Goal: Book appointment/travel/reservation

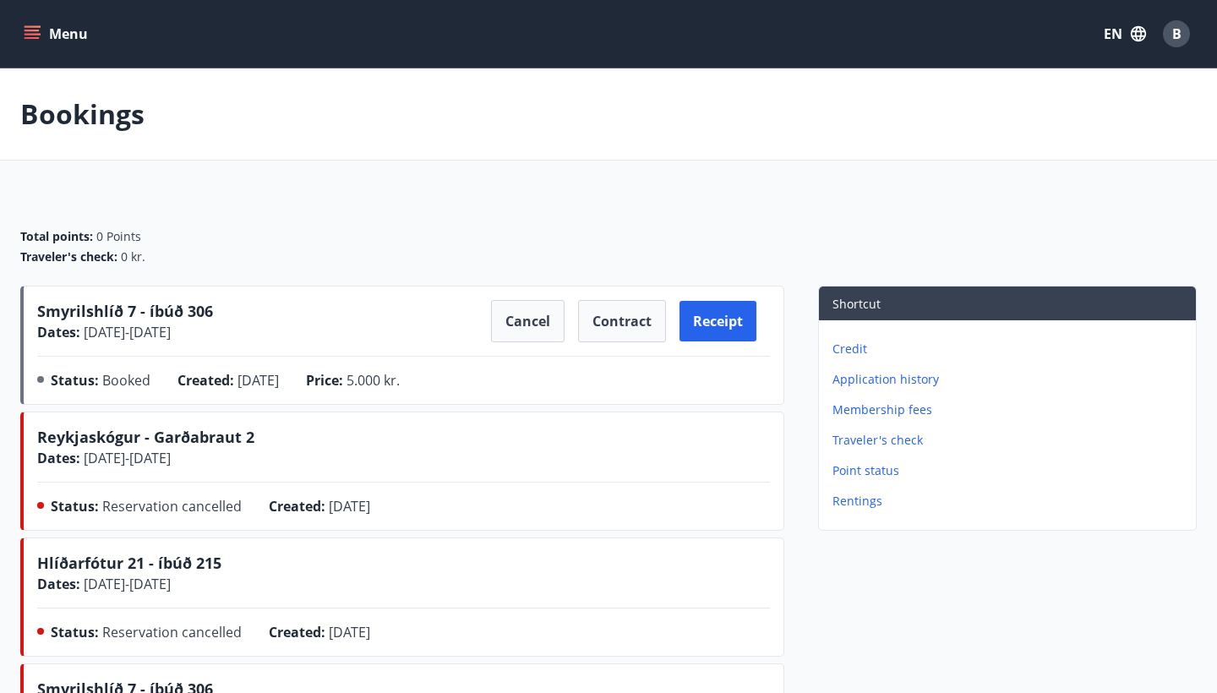
click at [858, 441] on p "Traveler's check" at bounding box center [1011, 440] width 357 height 17
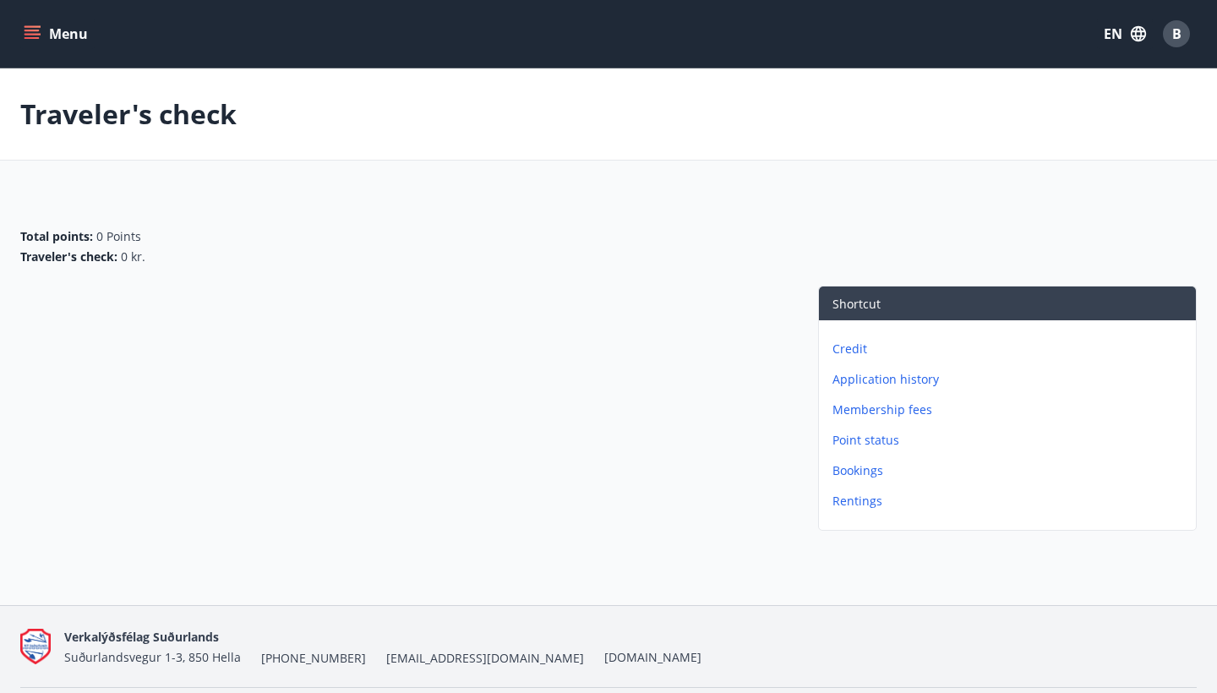
click at [852, 357] on p "Credit" at bounding box center [1011, 349] width 357 height 17
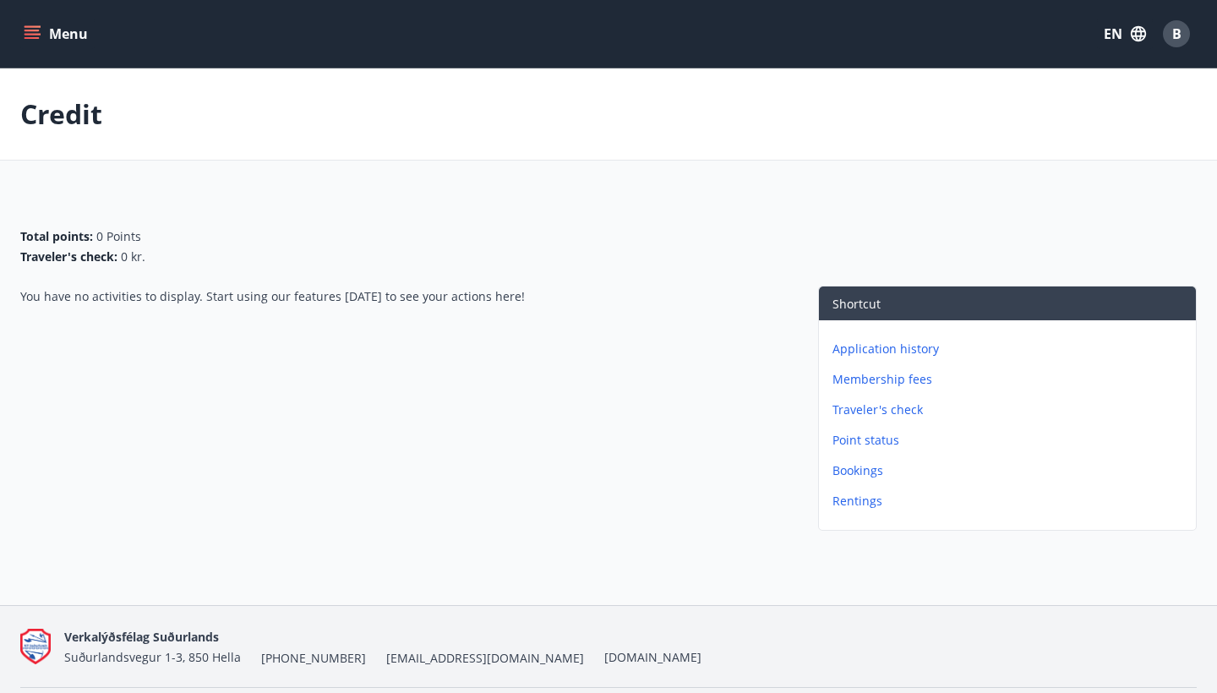
click at [847, 500] on p "Rentings" at bounding box center [1011, 501] width 357 height 17
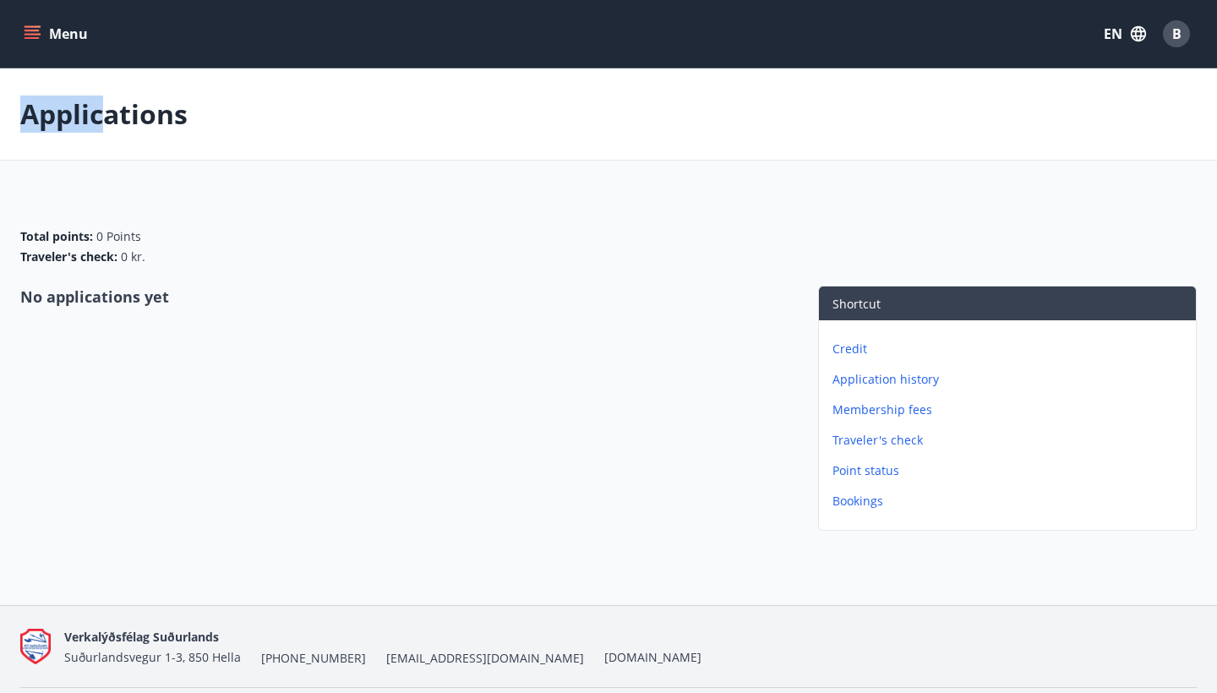
drag, startPoint x: 281, startPoint y: 85, endPoint x: 766, endPoint y: 107, distance: 485.7
click at [713, 105] on div "Applications" at bounding box center [608, 114] width 1217 height 92
click at [28, 40] on icon "menu" at bounding box center [32, 33] width 17 height 17
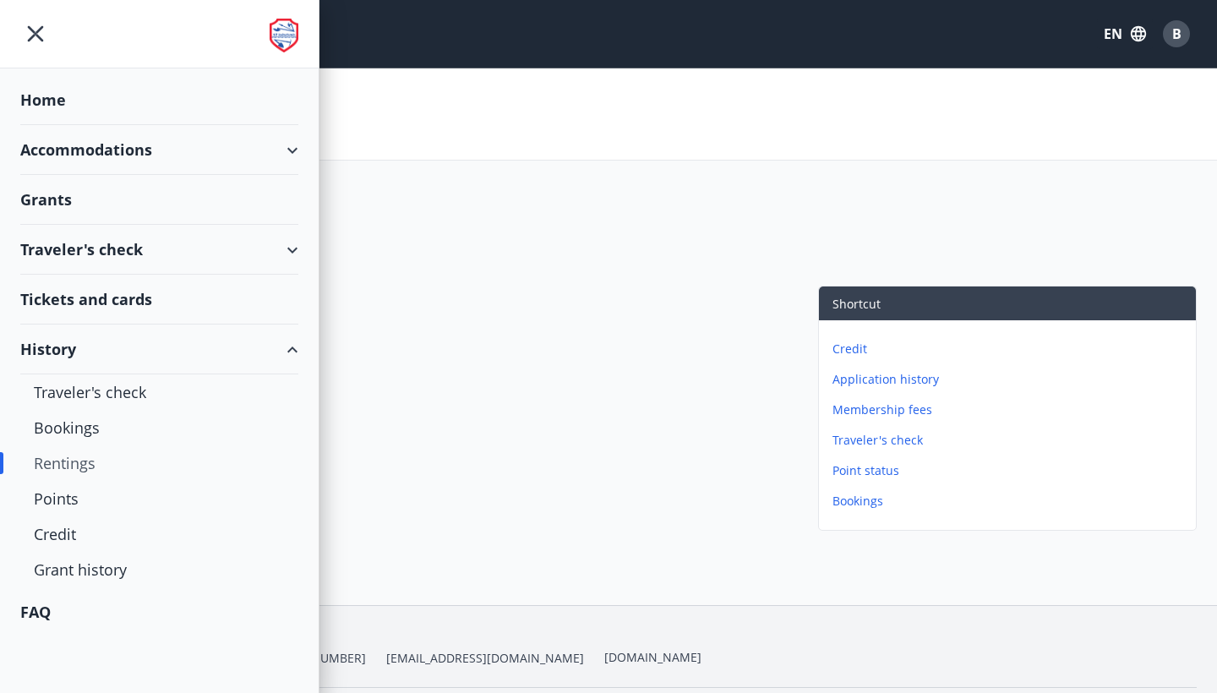
click at [288, 249] on div "Traveler's check" at bounding box center [159, 250] width 278 height 50
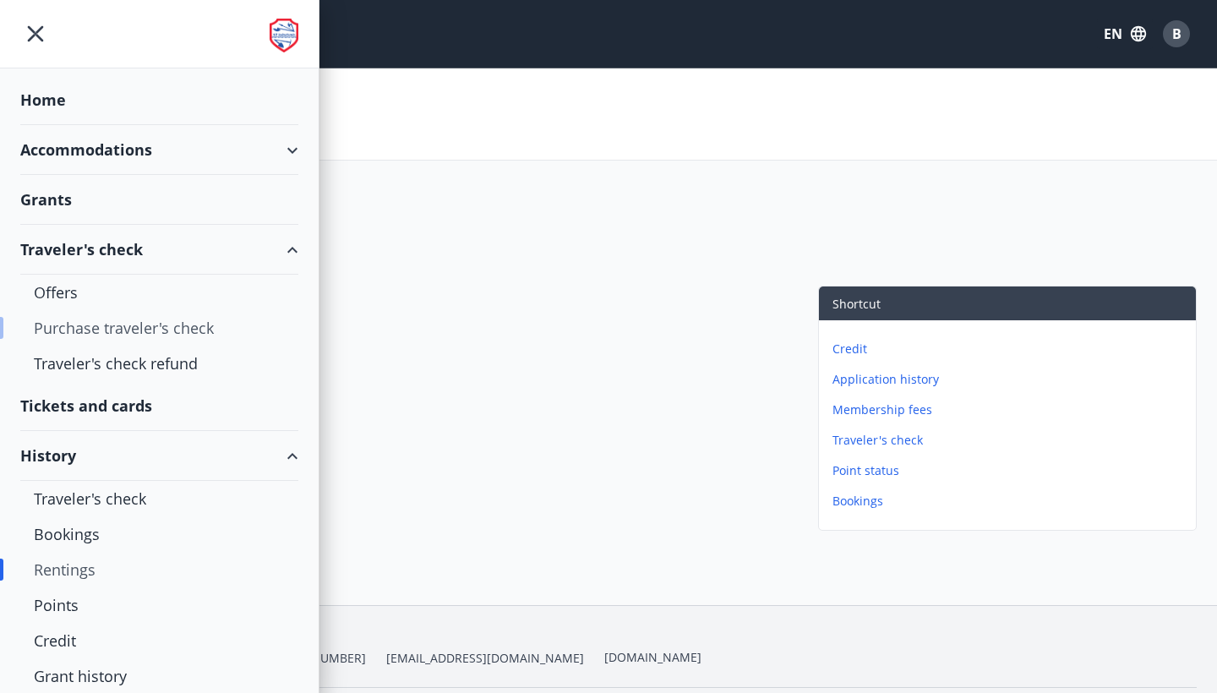
click at [125, 328] on div "Purchase traveler's check" at bounding box center [159, 328] width 251 height 36
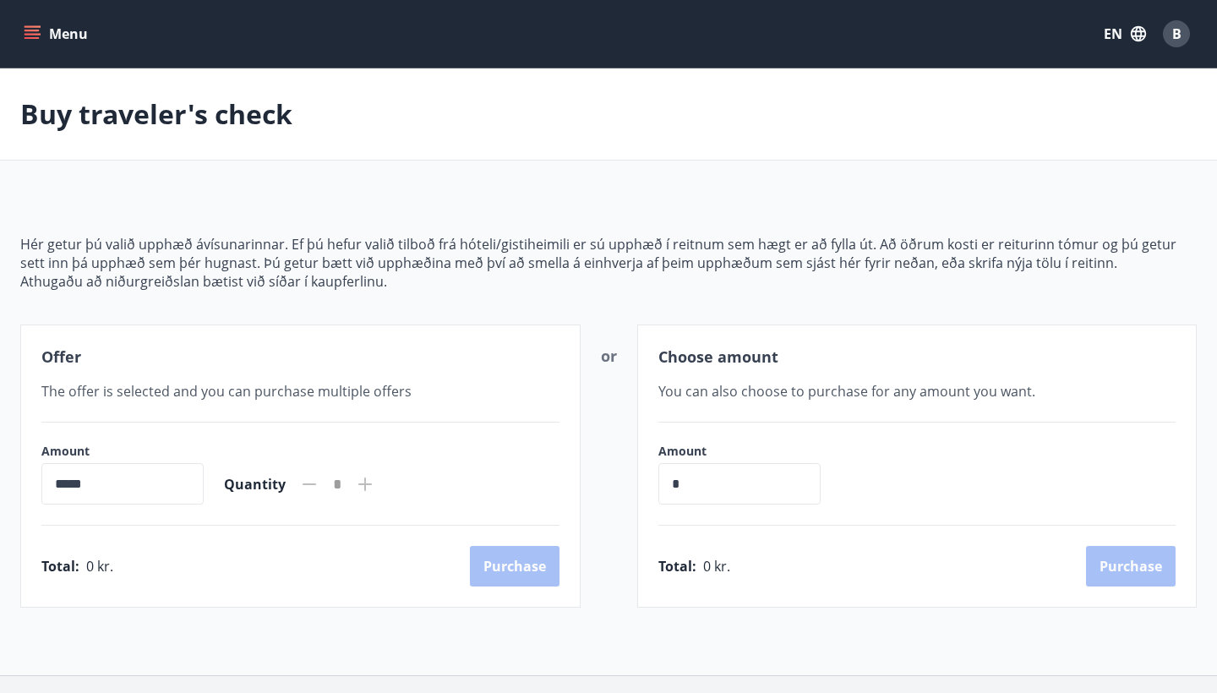
click at [46, 40] on button "Menu" at bounding box center [57, 34] width 74 height 30
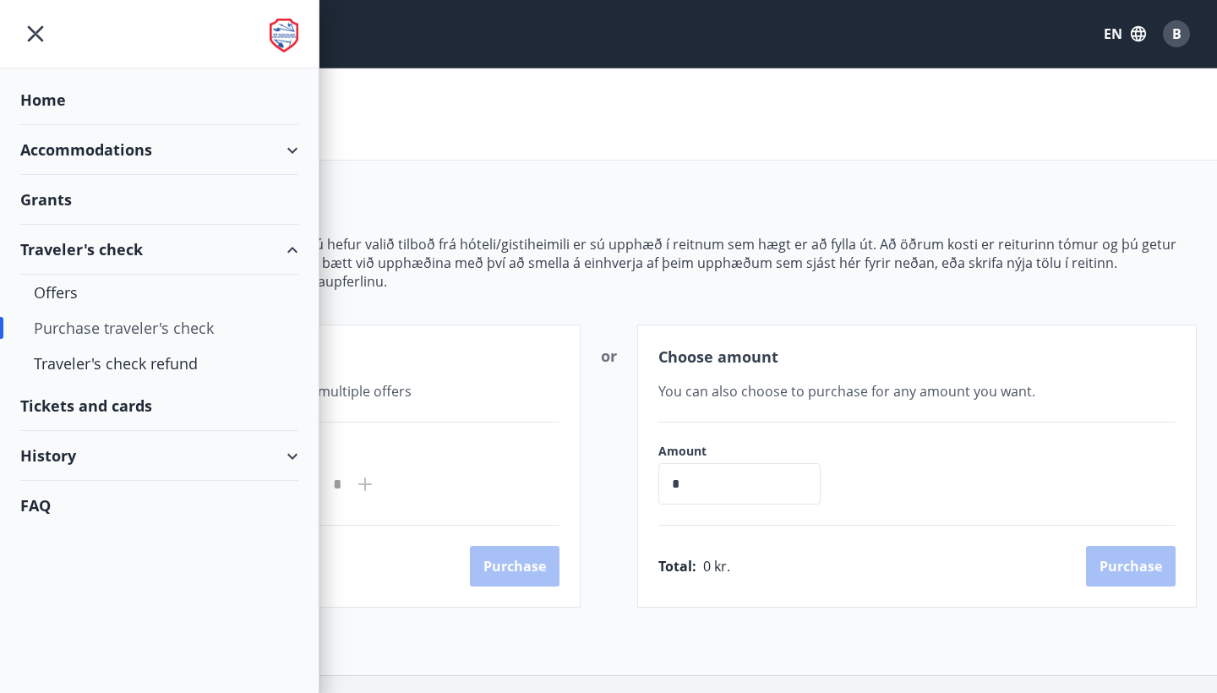
click at [152, 414] on div "Tickets and cards" at bounding box center [159, 406] width 278 height 50
click at [183, 150] on div "Accommodations" at bounding box center [159, 150] width 278 height 50
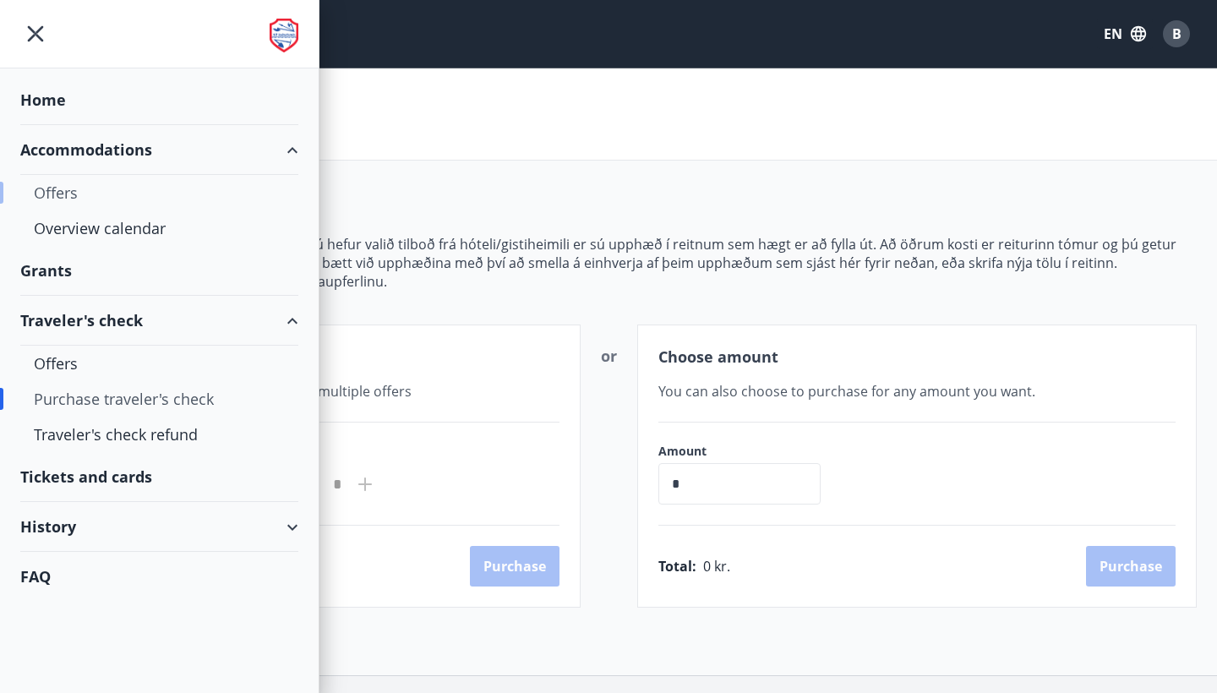
click at [53, 194] on div "Offers" at bounding box center [159, 193] width 251 height 36
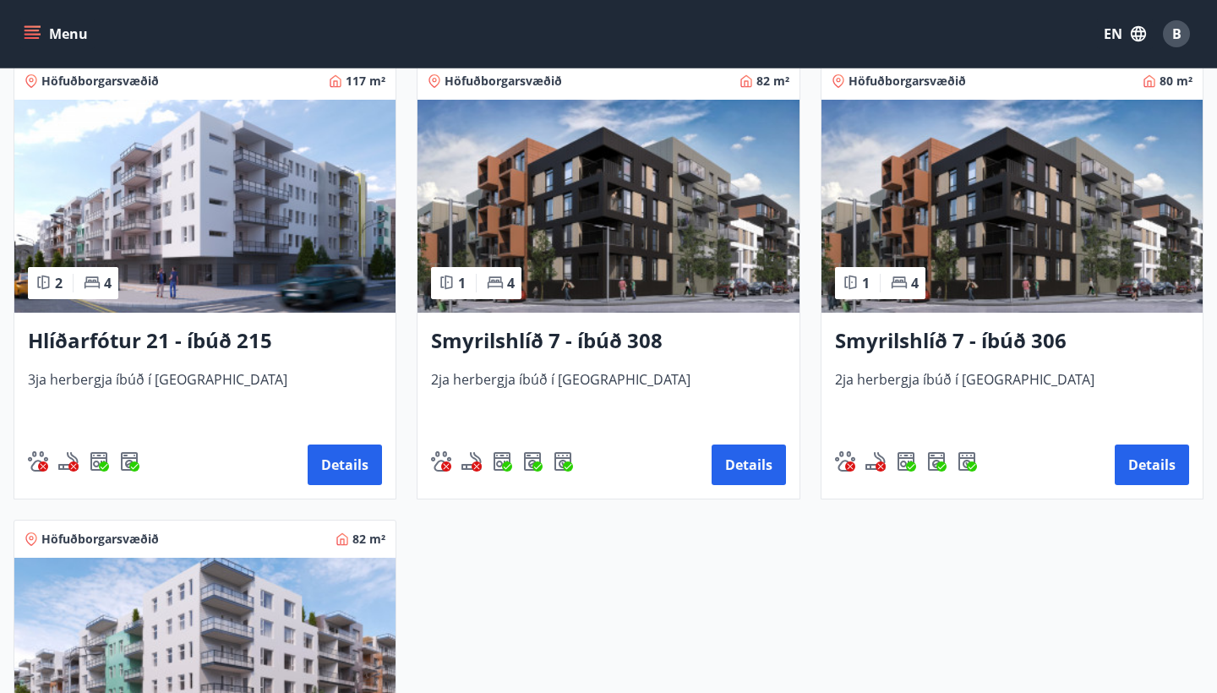
scroll to position [773, 0]
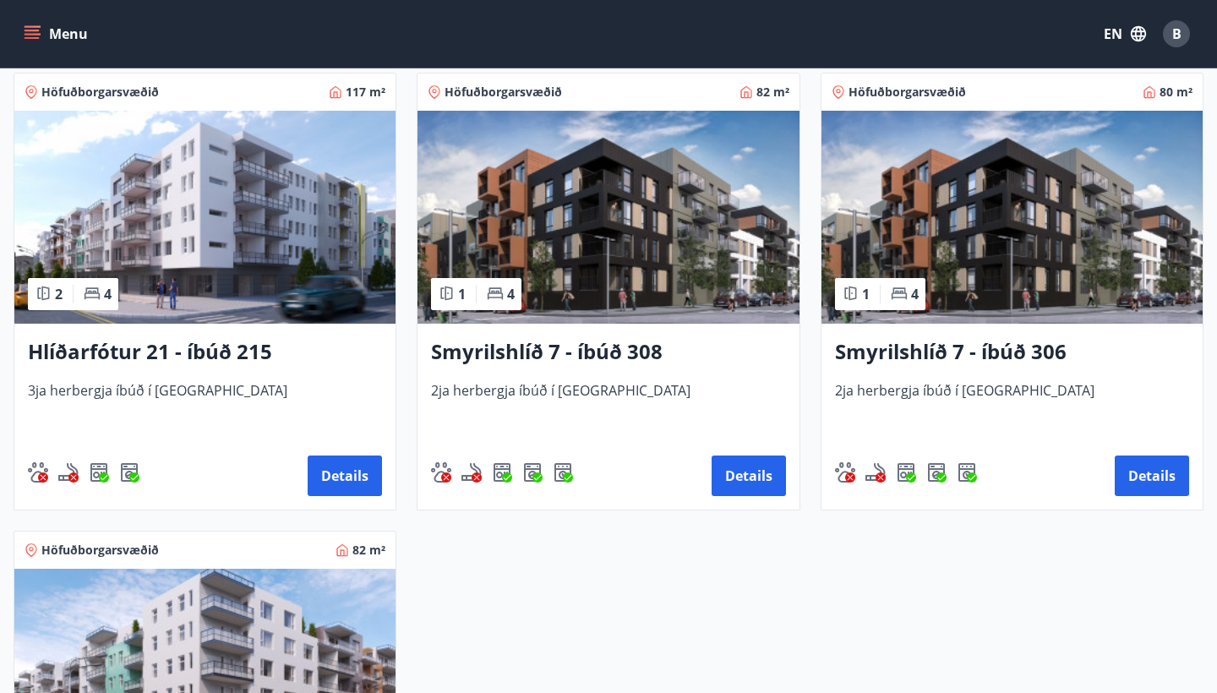
click at [1004, 374] on div "Smyrilshlíð 7 - íbúð 306 2ja herbergja íbúð í Reykjavík Details" at bounding box center [1012, 417] width 381 height 186
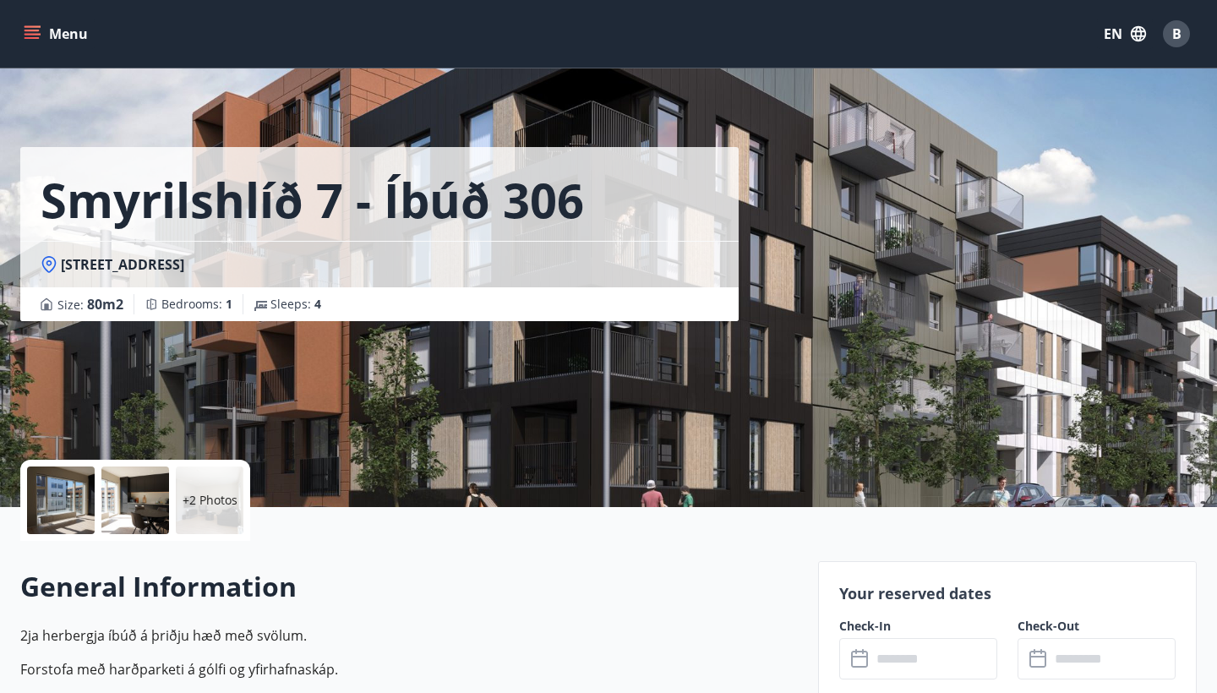
click at [116, 515] on div at bounding box center [135, 501] width 68 height 68
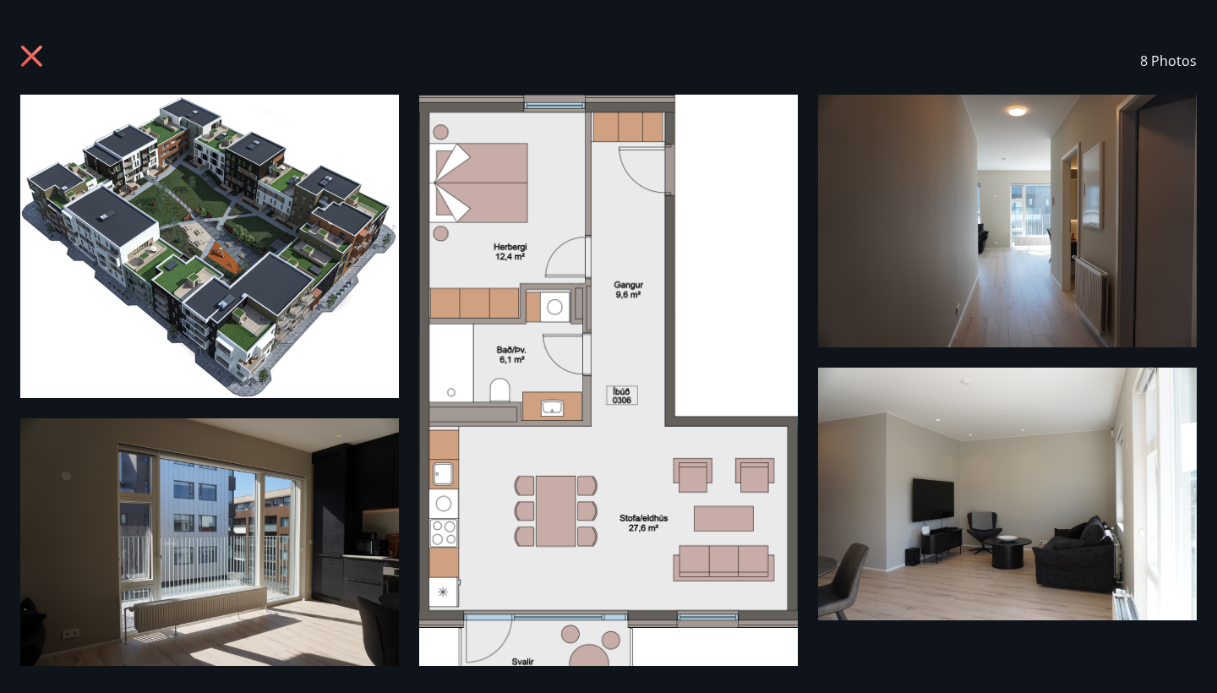
click at [1029, 252] on img at bounding box center [1007, 221] width 379 height 253
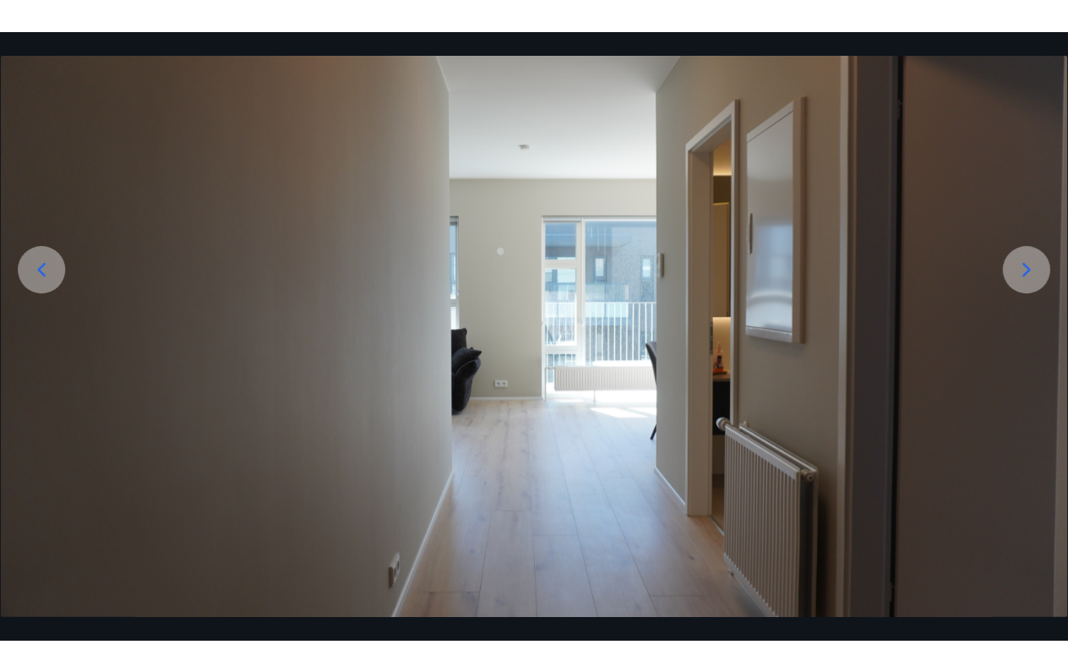
scroll to position [161, 0]
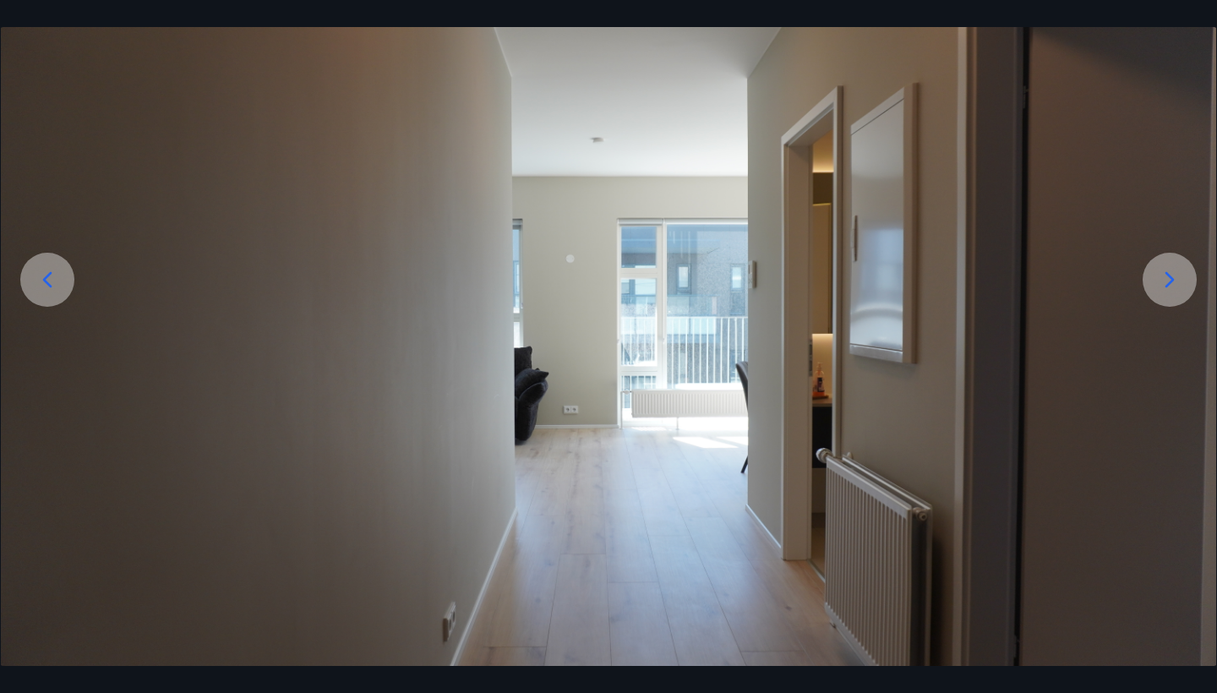
click at [1176, 275] on icon at bounding box center [1169, 279] width 27 height 27
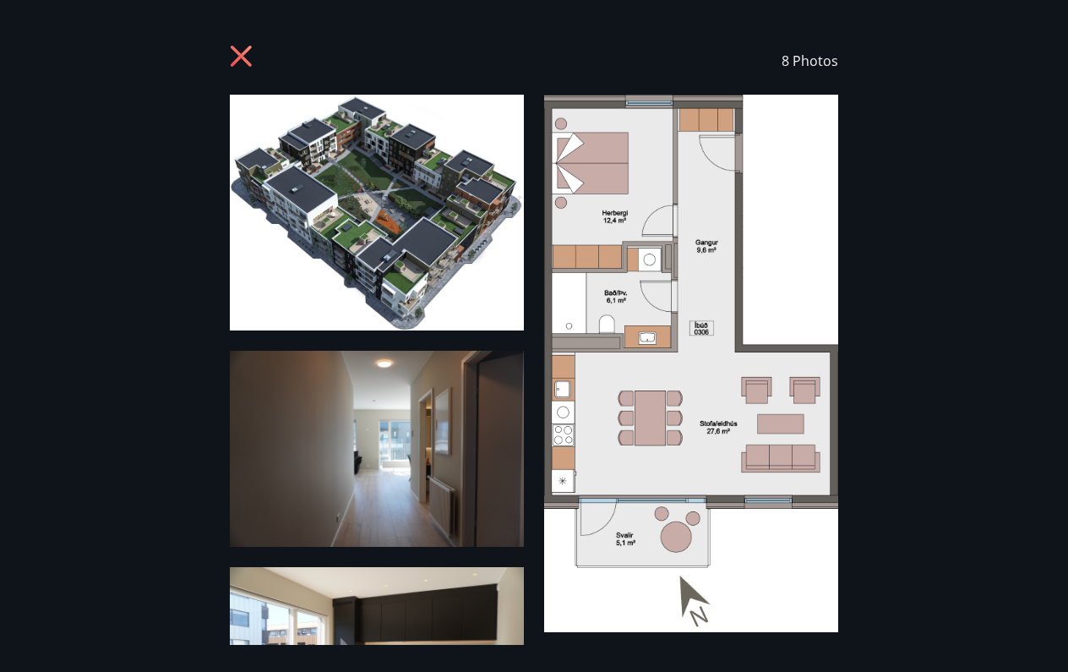
click at [445, 374] on img at bounding box center [377, 449] width 294 height 196
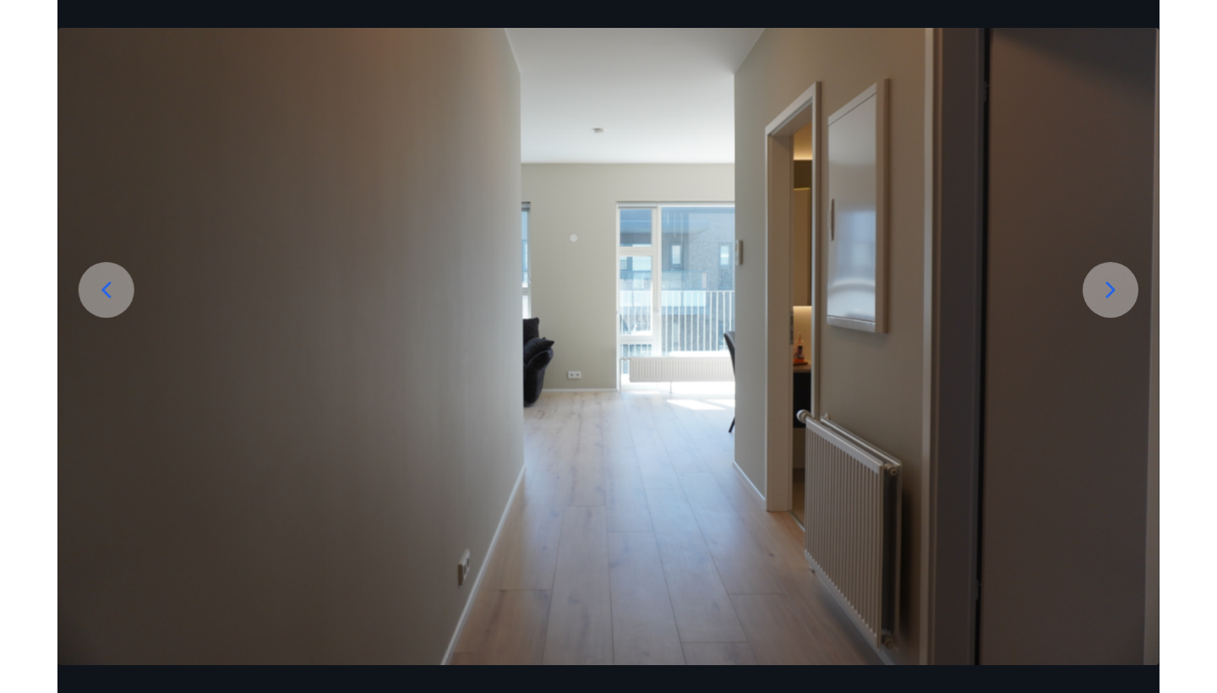
scroll to position [156, 0]
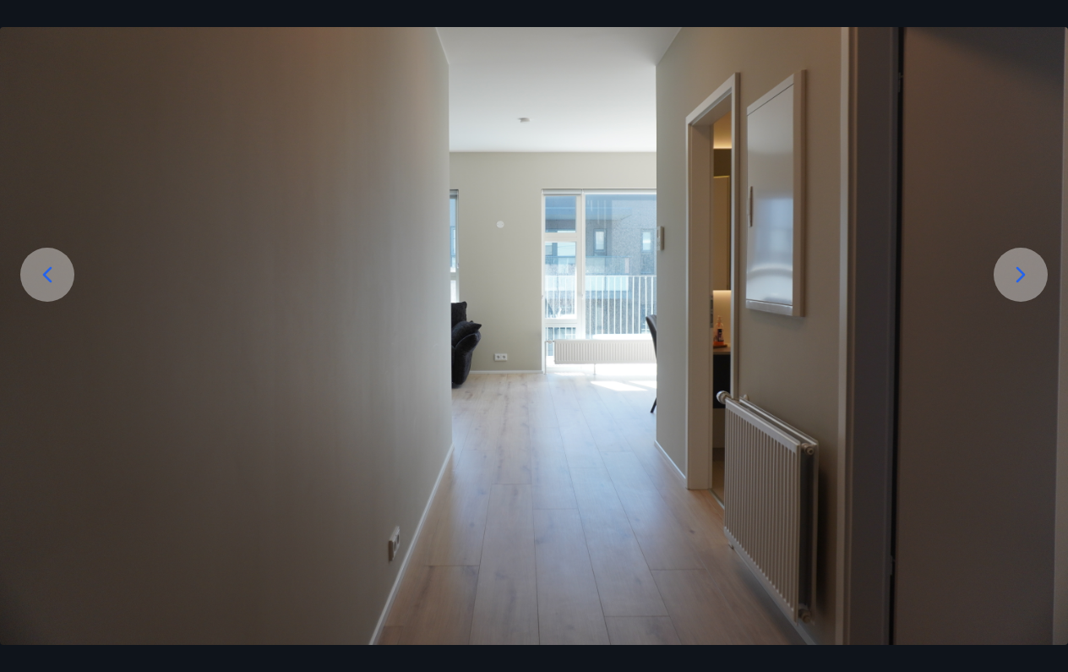
click at [1023, 264] on icon at bounding box center [1021, 274] width 27 height 27
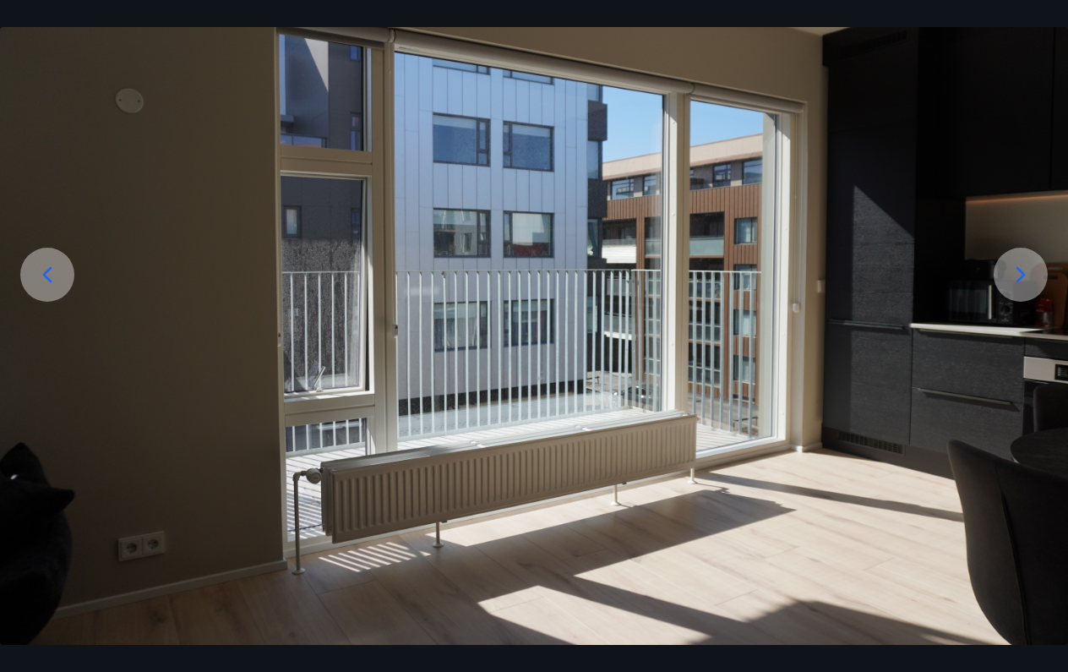
click at [1023, 264] on icon at bounding box center [1021, 274] width 27 height 27
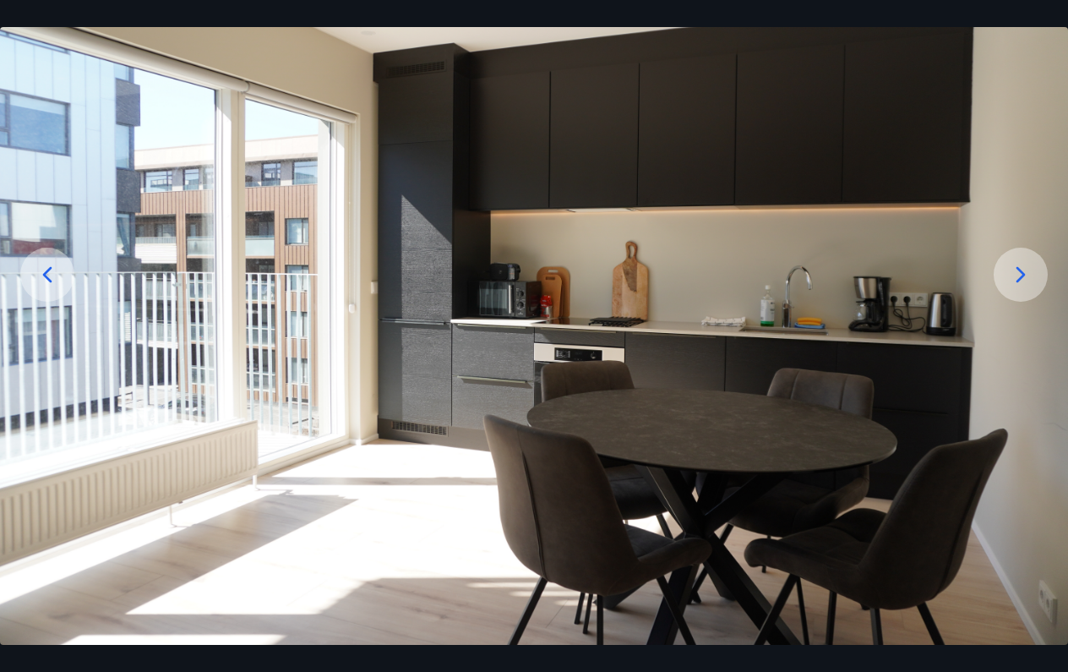
click at [1023, 264] on icon at bounding box center [1021, 274] width 27 height 27
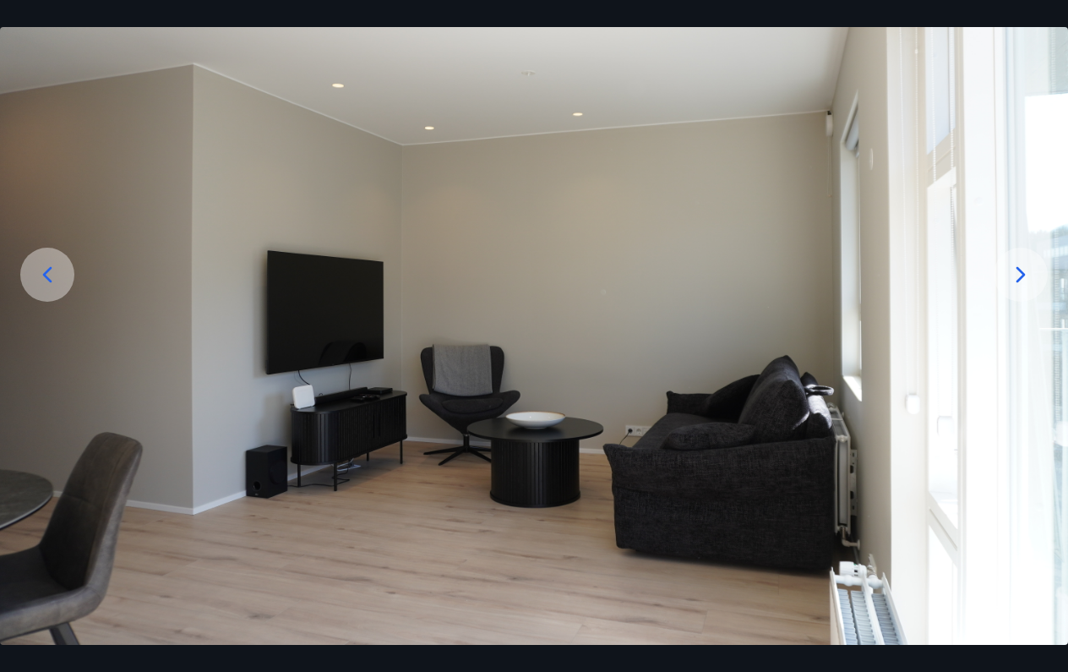
click at [1022, 273] on icon at bounding box center [1021, 274] width 9 height 16
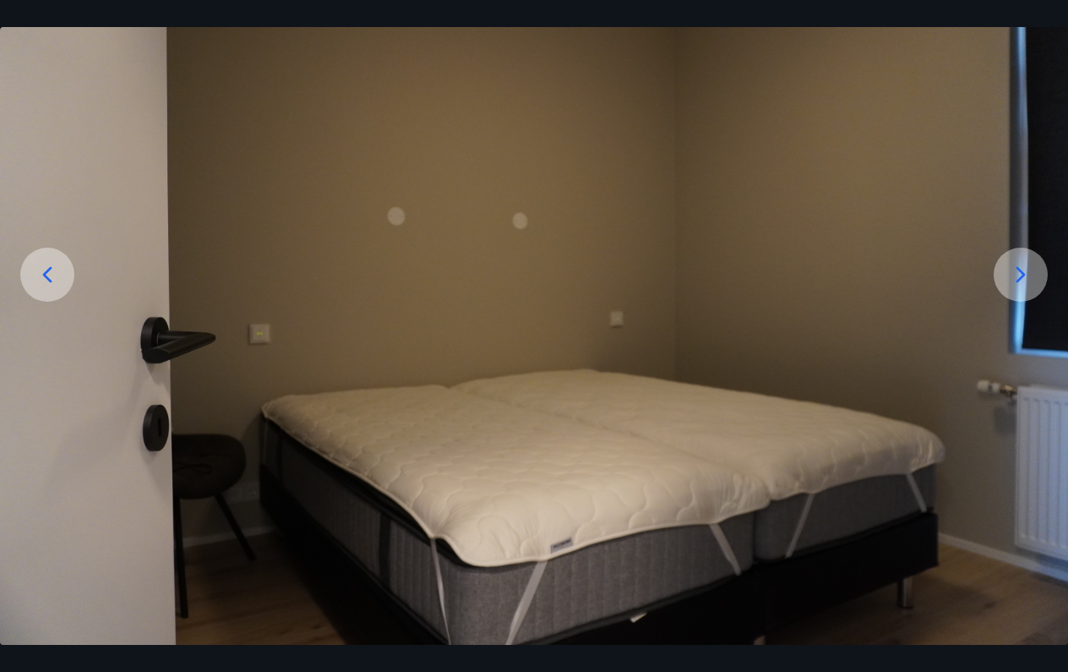
click at [1023, 269] on icon at bounding box center [1021, 274] width 27 height 27
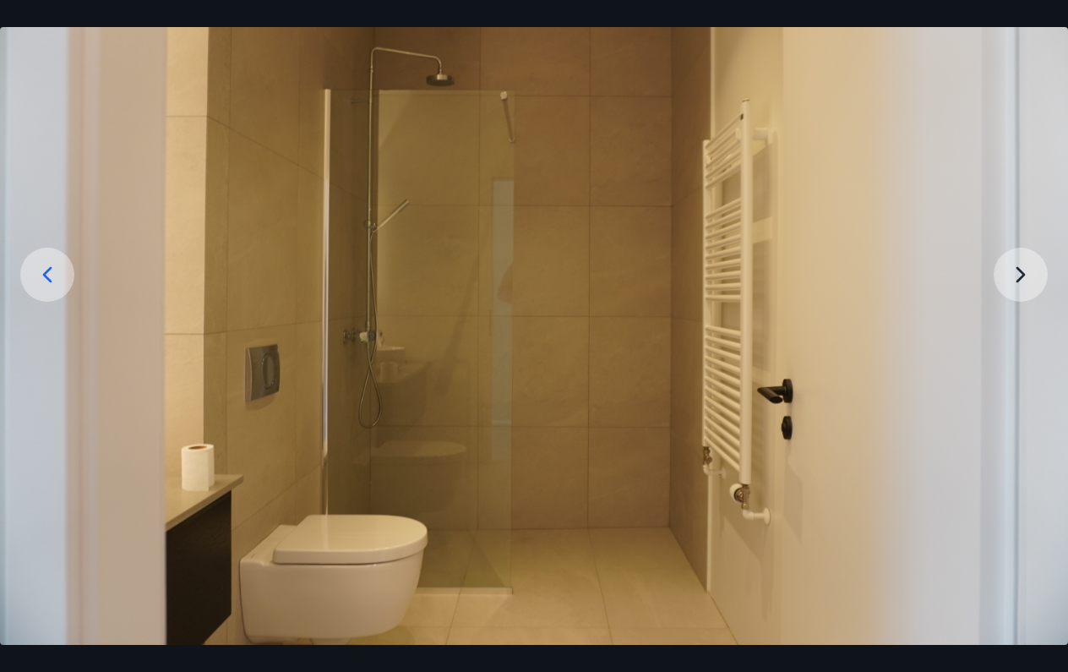
click at [1016, 273] on img at bounding box center [534, 294] width 1068 height 713
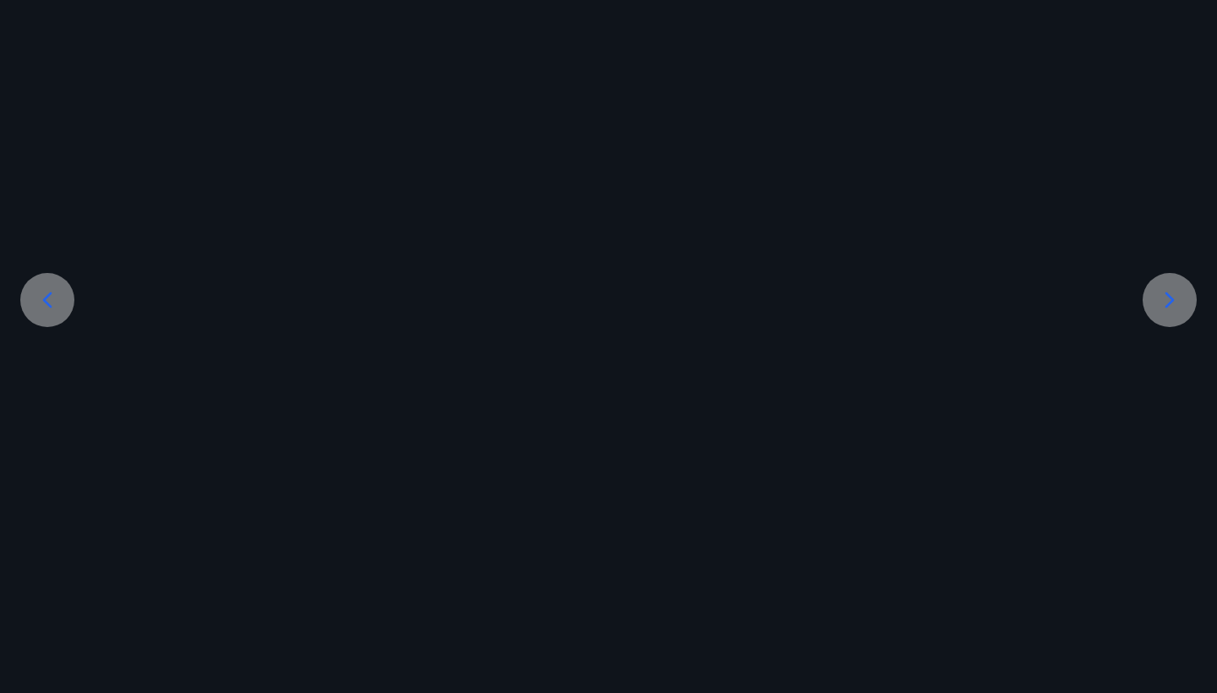
scroll to position [0, 0]
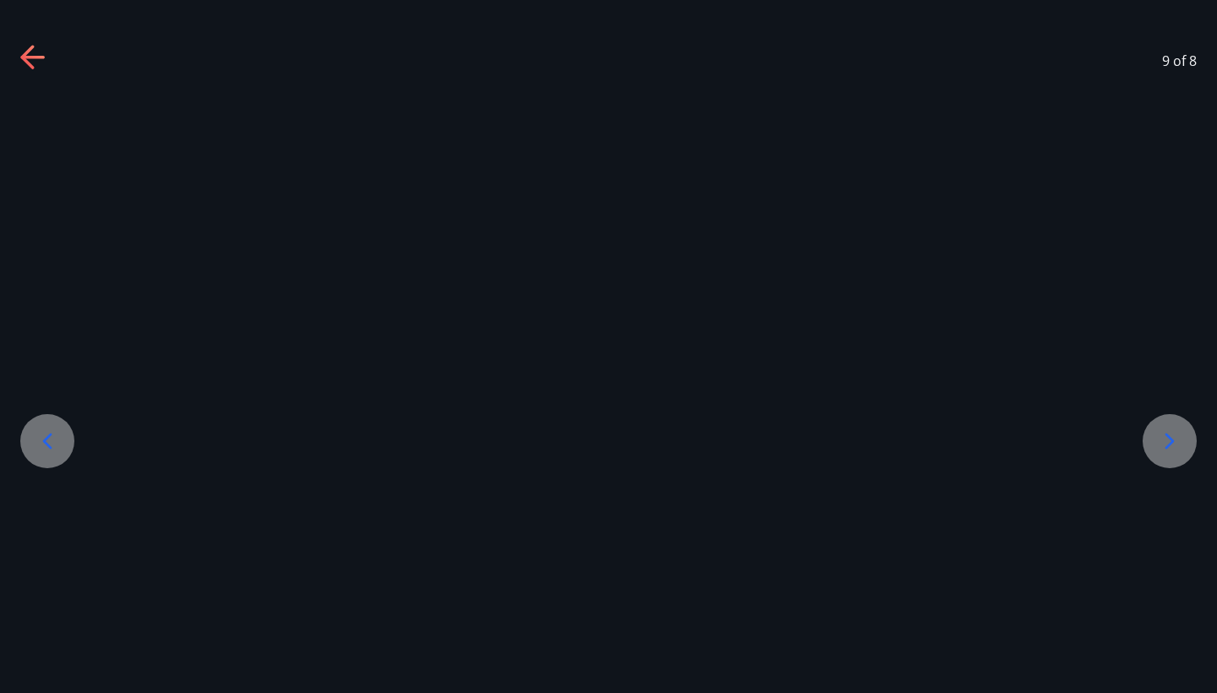
click at [38, 51] on icon at bounding box center [33, 58] width 27 height 27
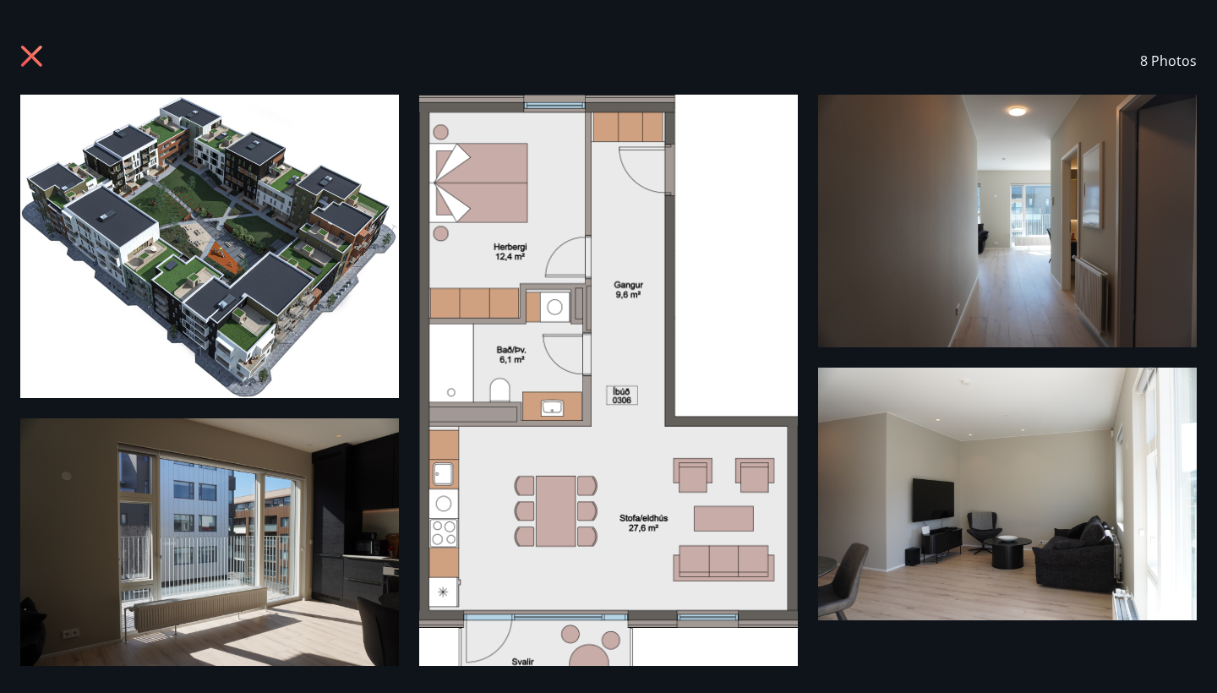
click at [35, 56] on icon at bounding box center [33, 58] width 27 height 27
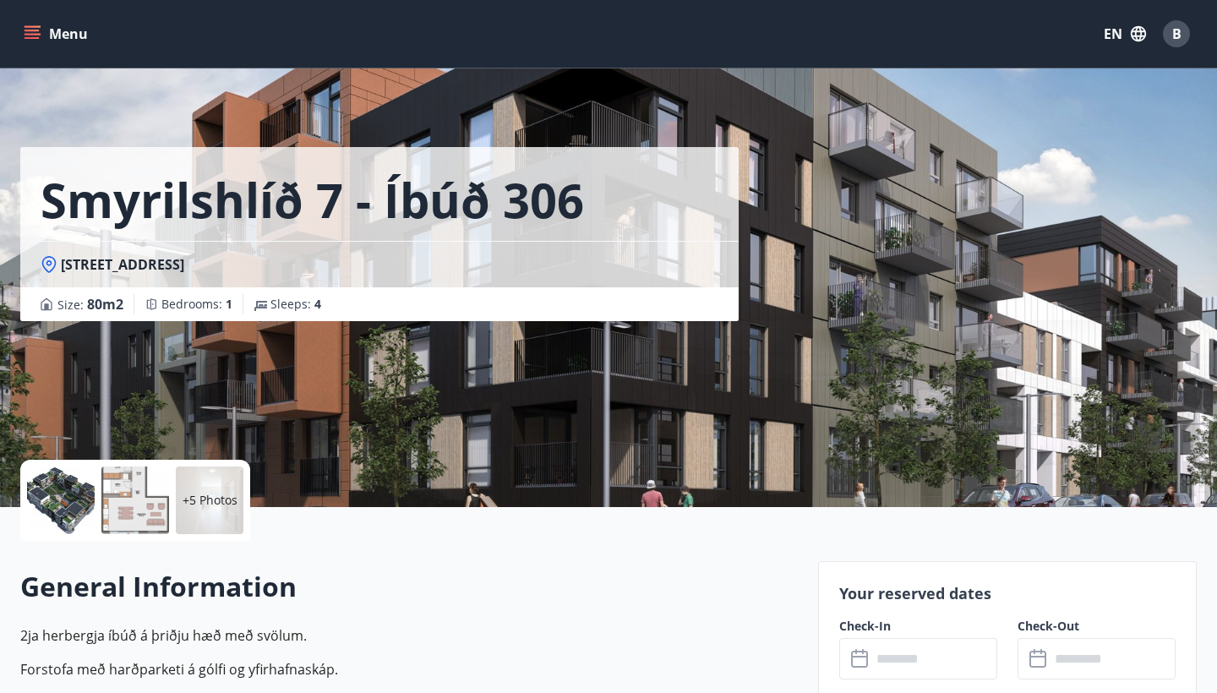
click at [50, 32] on button "Menu" at bounding box center [57, 34] width 74 height 30
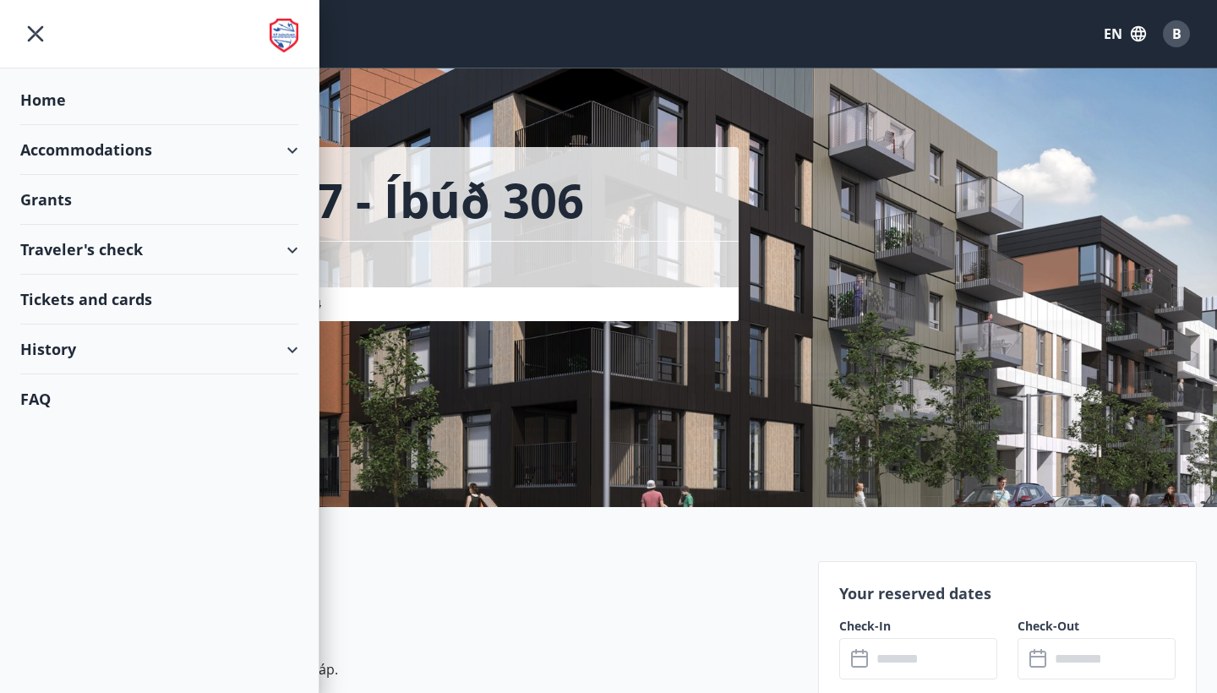
click at [123, 148] on div "Accommodations" at bounding box center [159, 150] width 278 height 50
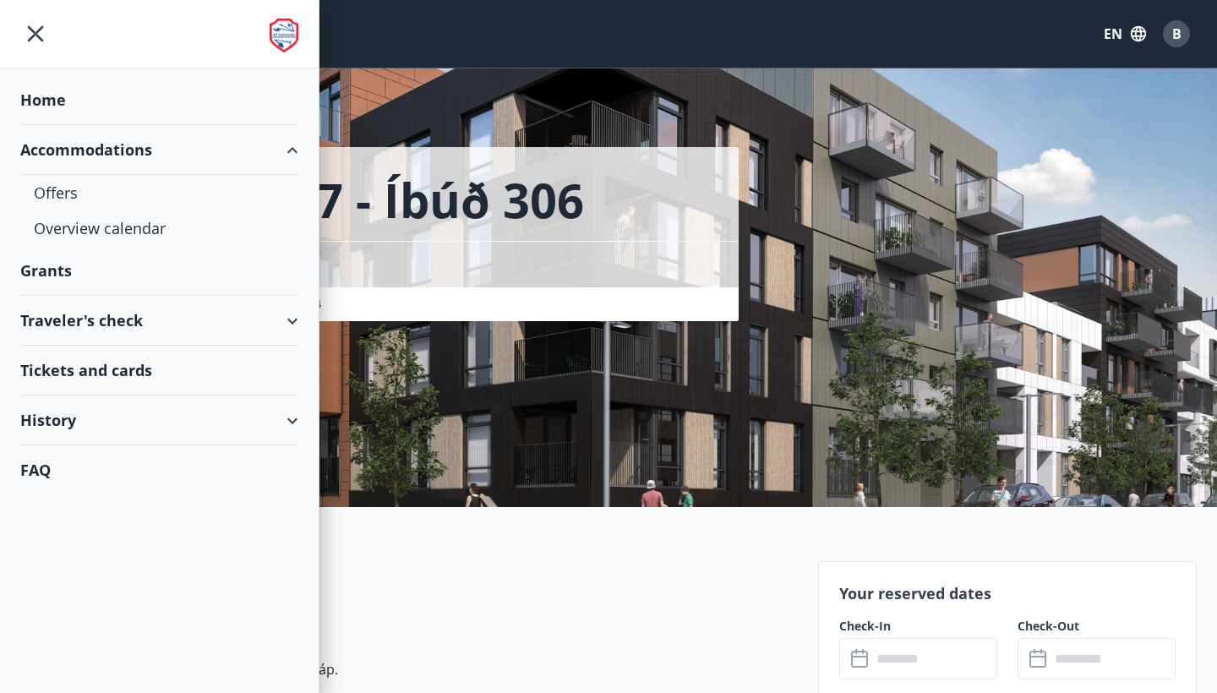
click at [39, 30] on icon "menu" at bounding box center [36, 34] width 16 height 16
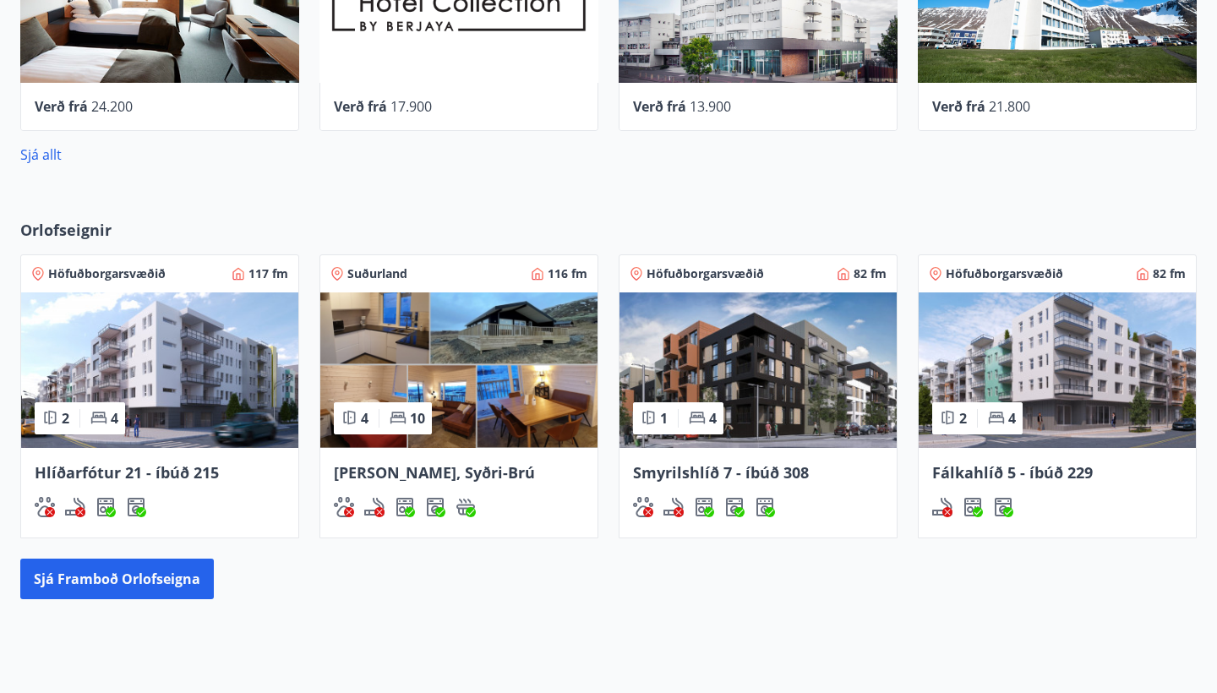
scroll to position [1057, 0]
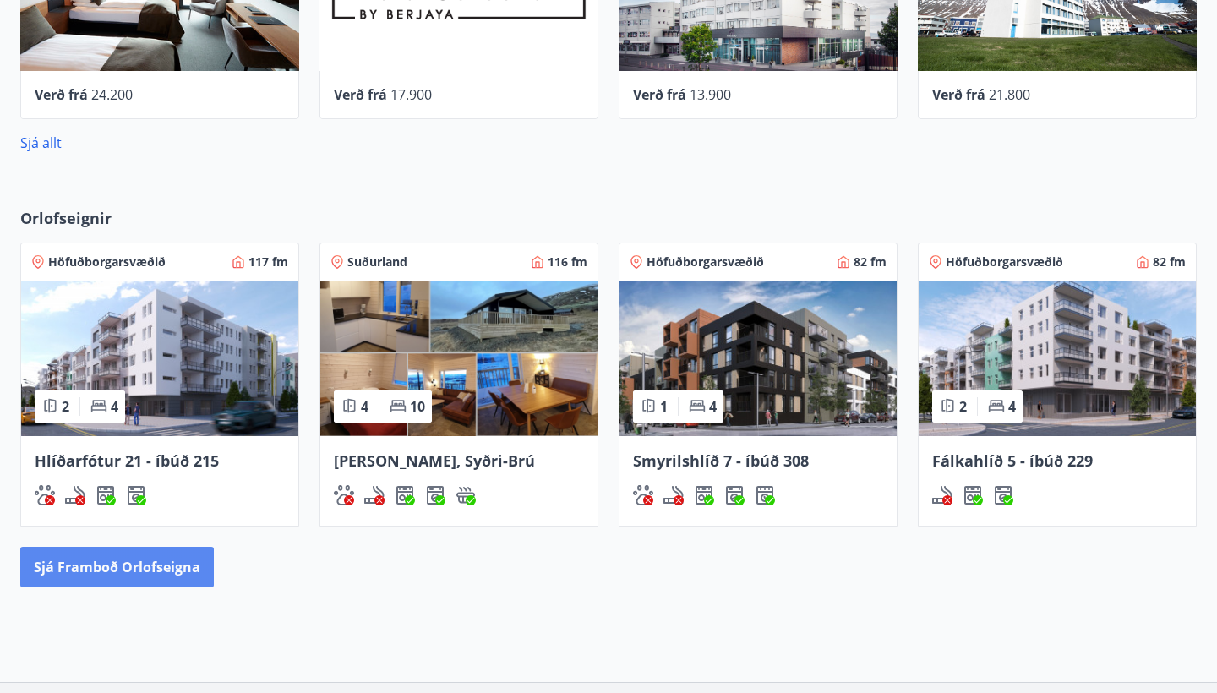
click at [191, 577] on button "Sjá framboð orlofseigna" at bounding box center [117, 567] width 194 height 41
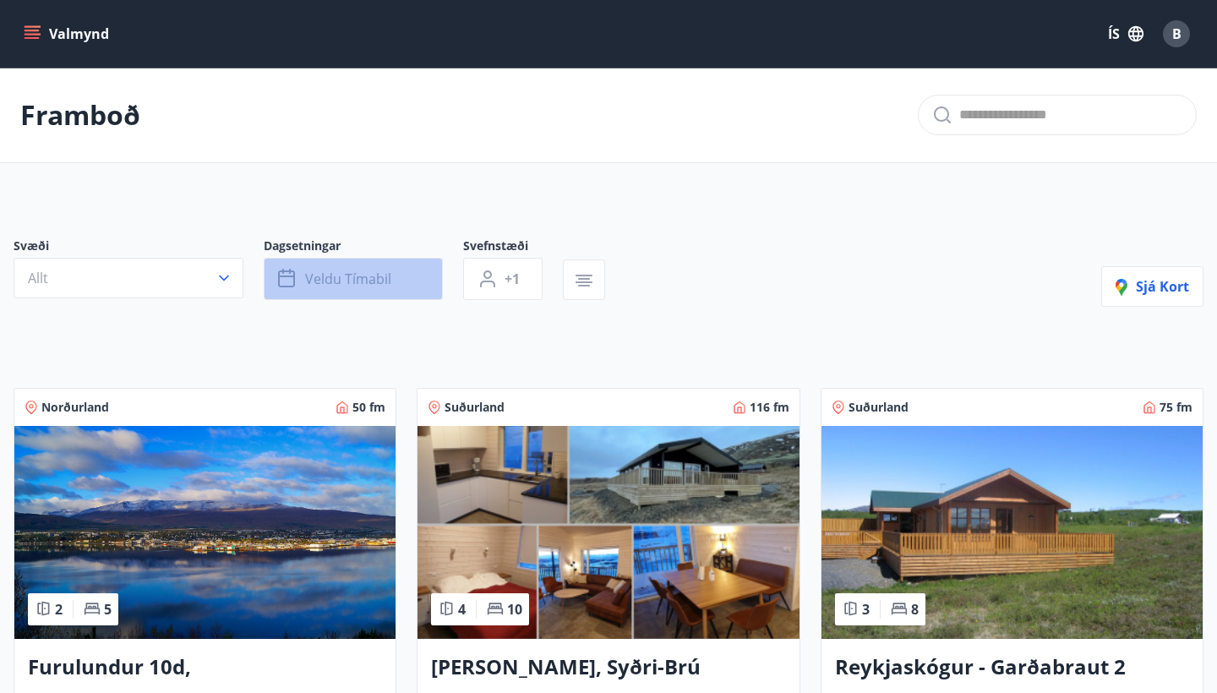
click at [391, 271] on button "Veldu tímabil" at bounding box center [353, 279] width 179 height 42
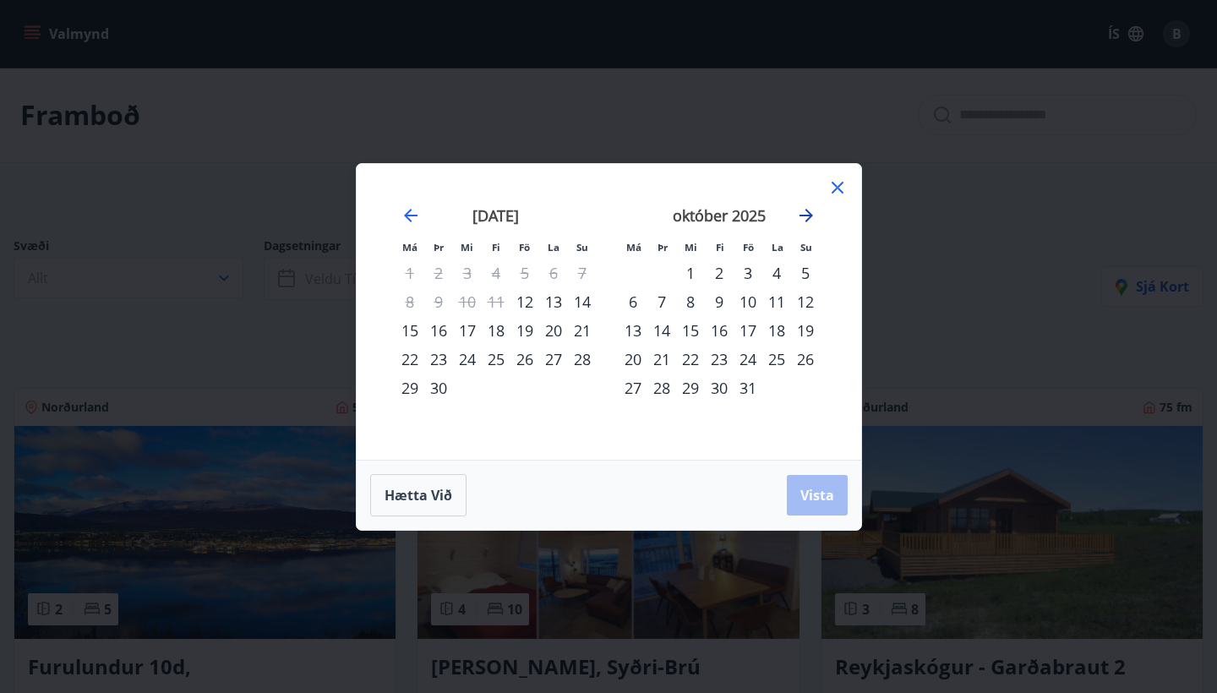
click at [796, 218] on icon "Move forward to switch to the next month." at bounding box center [806, 215] width 20 height 20
click at [811, 220] on icon "Move forward to switch to the next month." at bounding box center [806, 215] width 20 height 20
click at [664, 363] on div "23" at bounding box center [662, 359] width 29 height 29
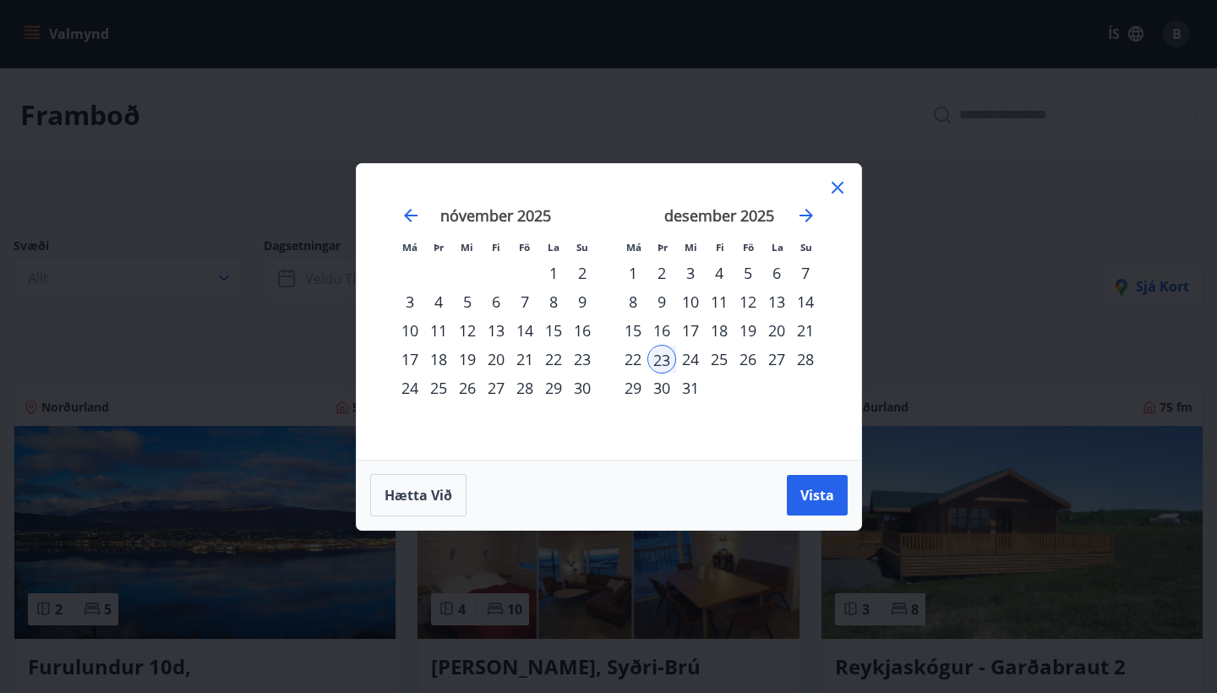
click at [779, 353] on div "27" at bounding box center [776, 359] width 29 height 29
click at [830, 498] on span "Vista" at bounding box center [818, 495] width 34 height 19
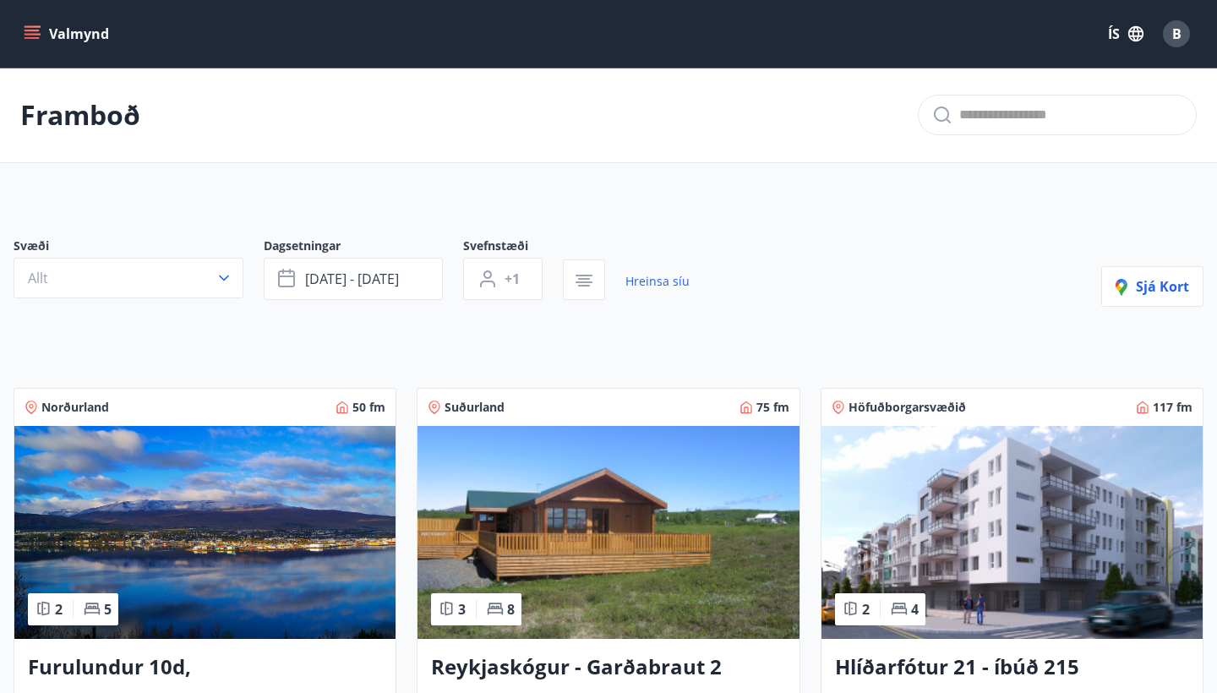
click at [1130, 25] on icon "button" at bounding box center [1136, 34] width 19 height 19
click at [970, 110] on div "English" at bounding box center [991, 106] width 176 height 20
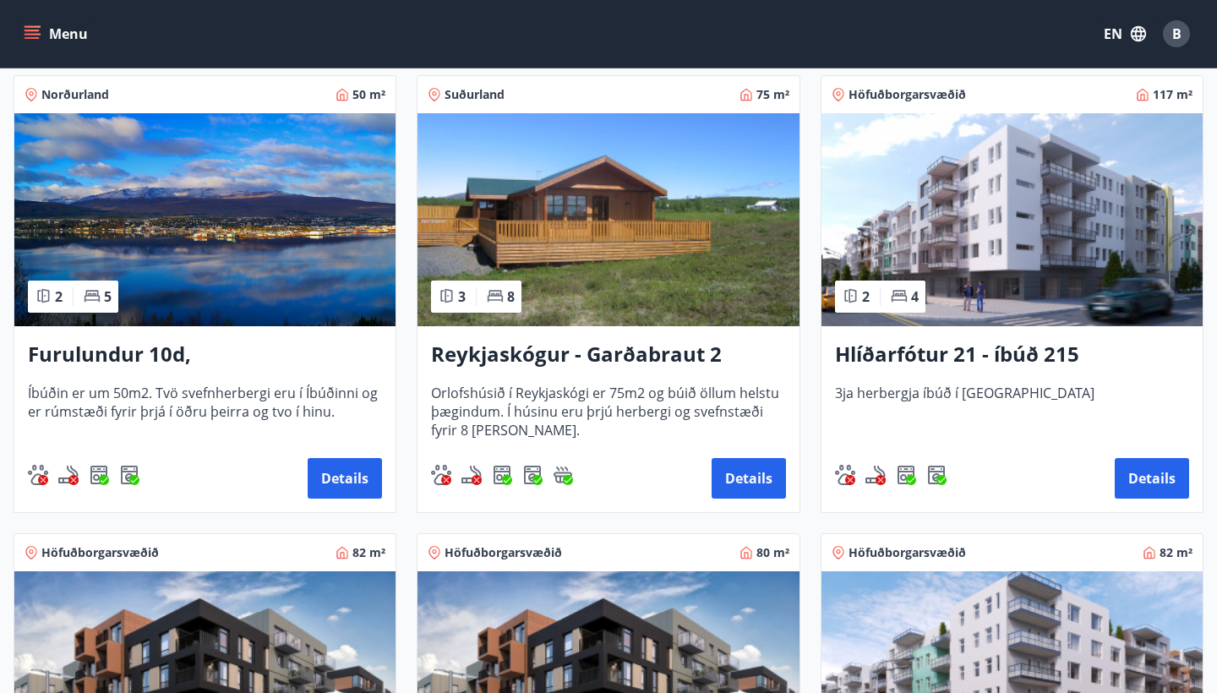
scroll to position [318, 0]
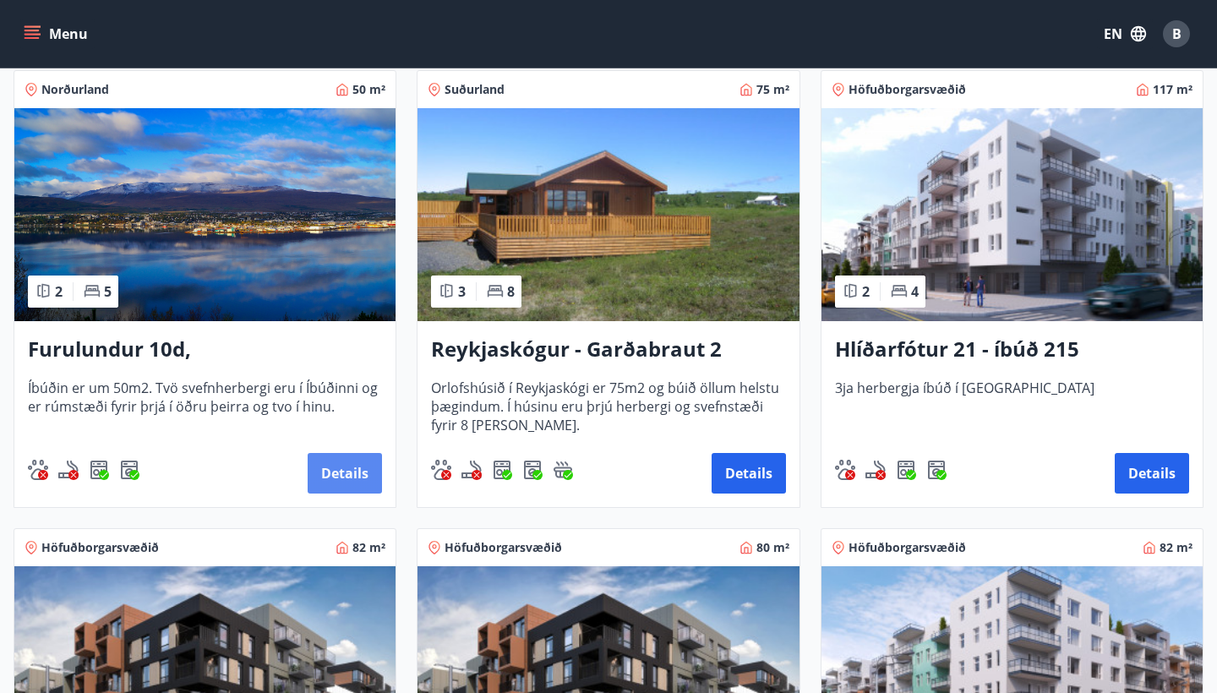
click at [342, 474] on button "Details" at bounding box center [345, 473] width 74 height 41
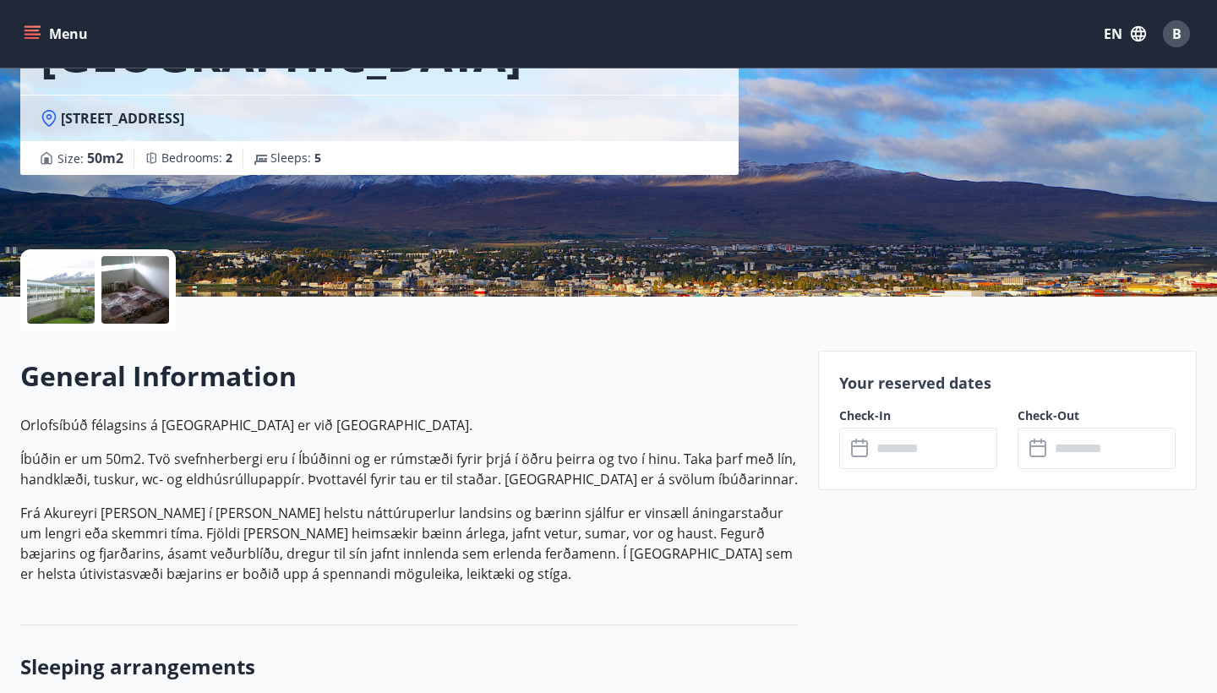
scroll to position [212, 0]
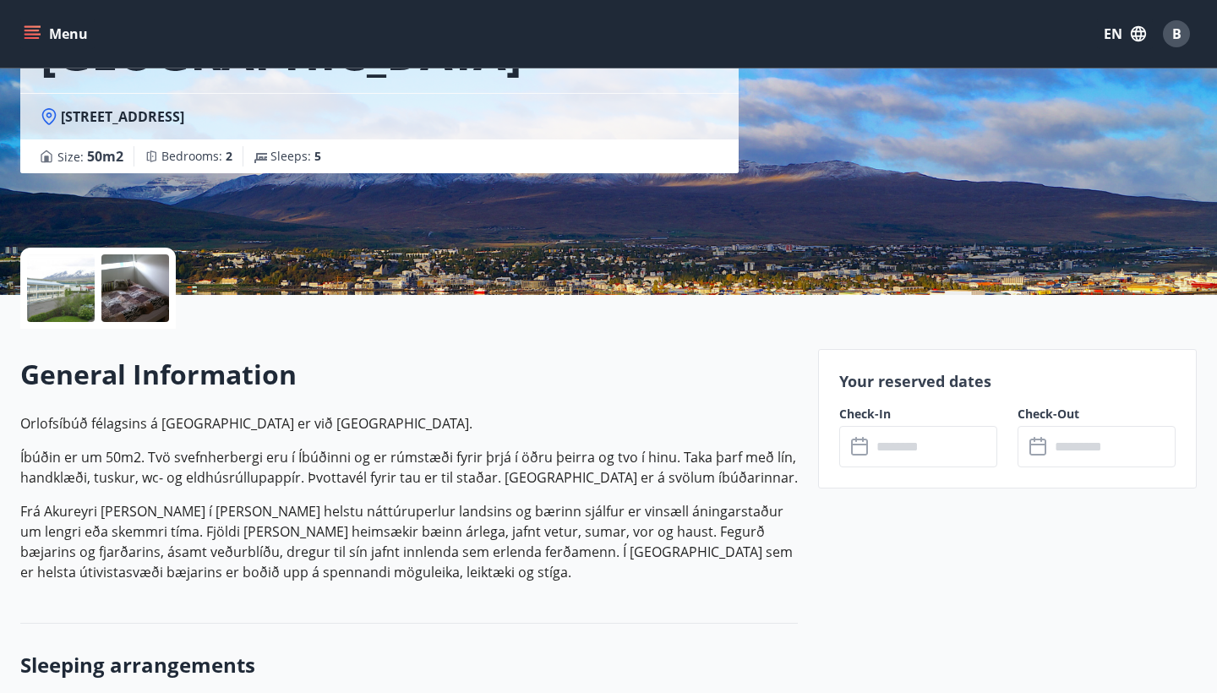
click at [880, 449] on input "text" at bounding box center [935, 446] width 126 height 41
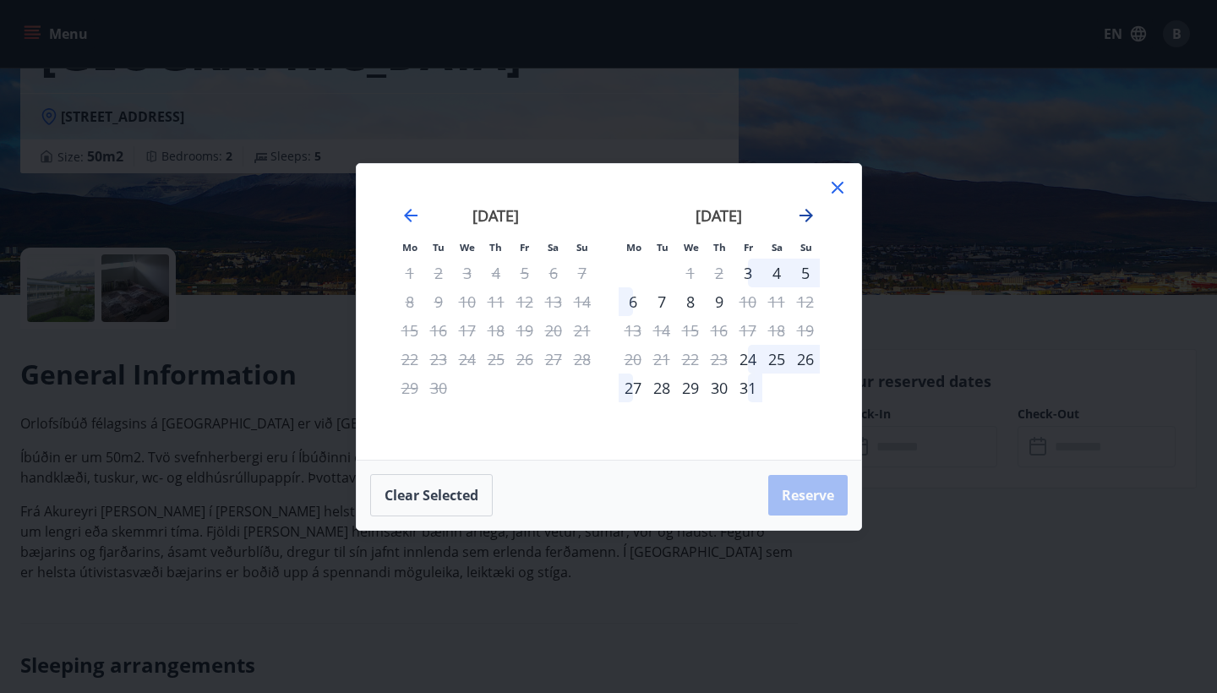
click at [809, 217] on icon "Move forward to switch to the next month." at bounding box center [807, 216] width 14 height 14
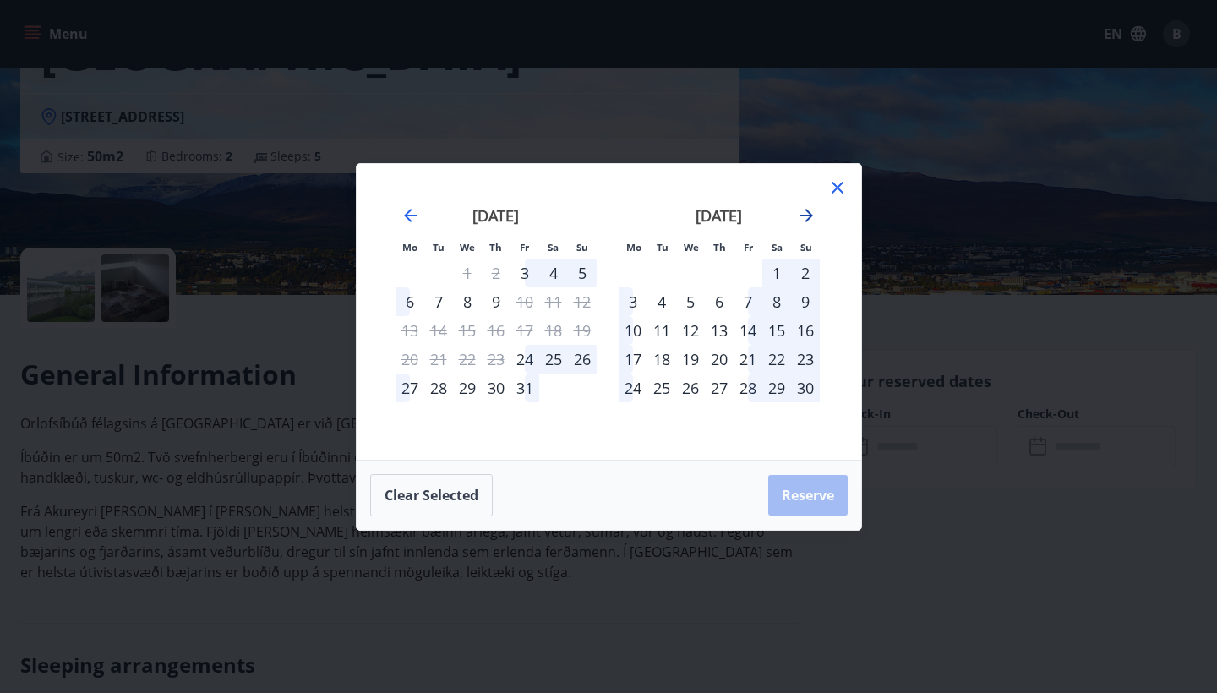
click at [809, 217] on icon "Move forward to switch to the next month." at bounding box center [807, 216] width 14 height 14
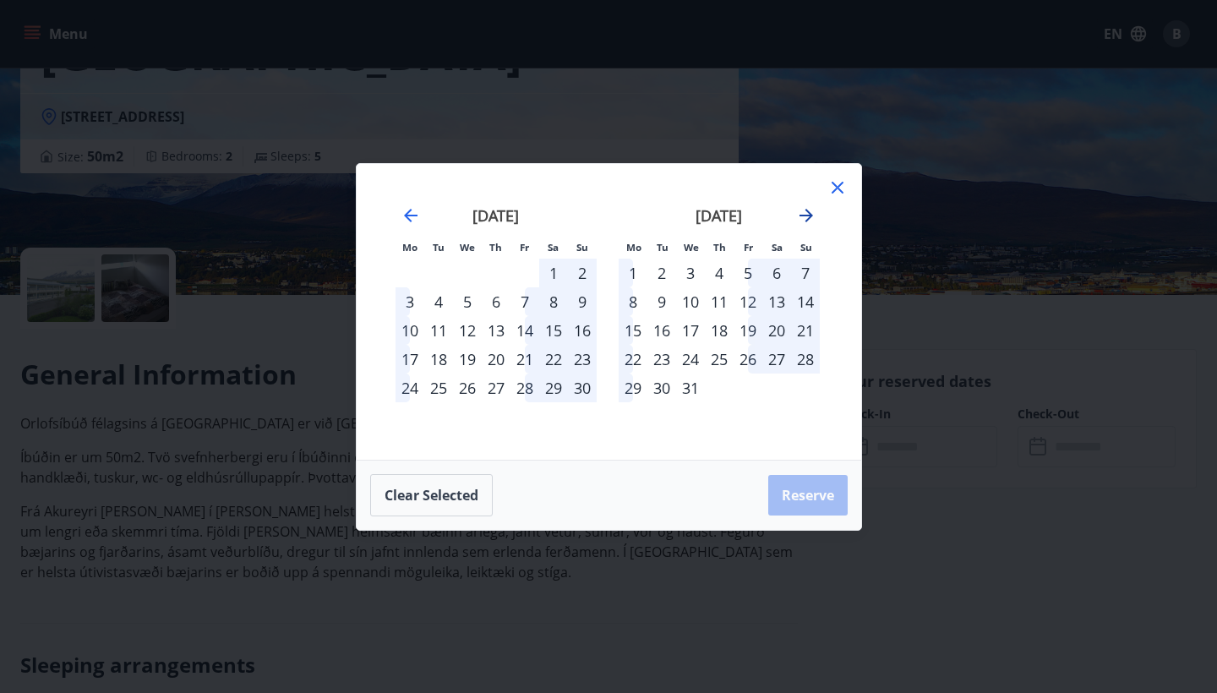
click at [809, 217] on icon "Move forward to switch to the next month." at bounding box center [807, 216] width 14 height 14
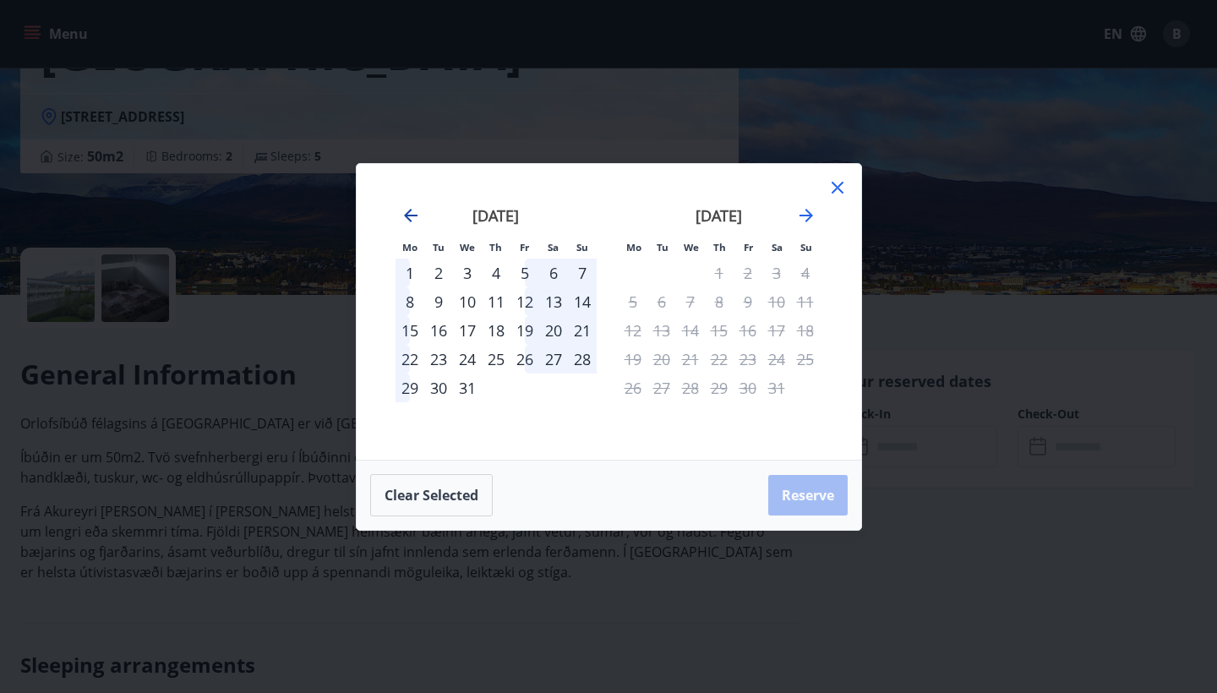
click at [406, 213] on icon "Move backward to switch to the previous month." at bounding box center [411, 216] width 14 height 14
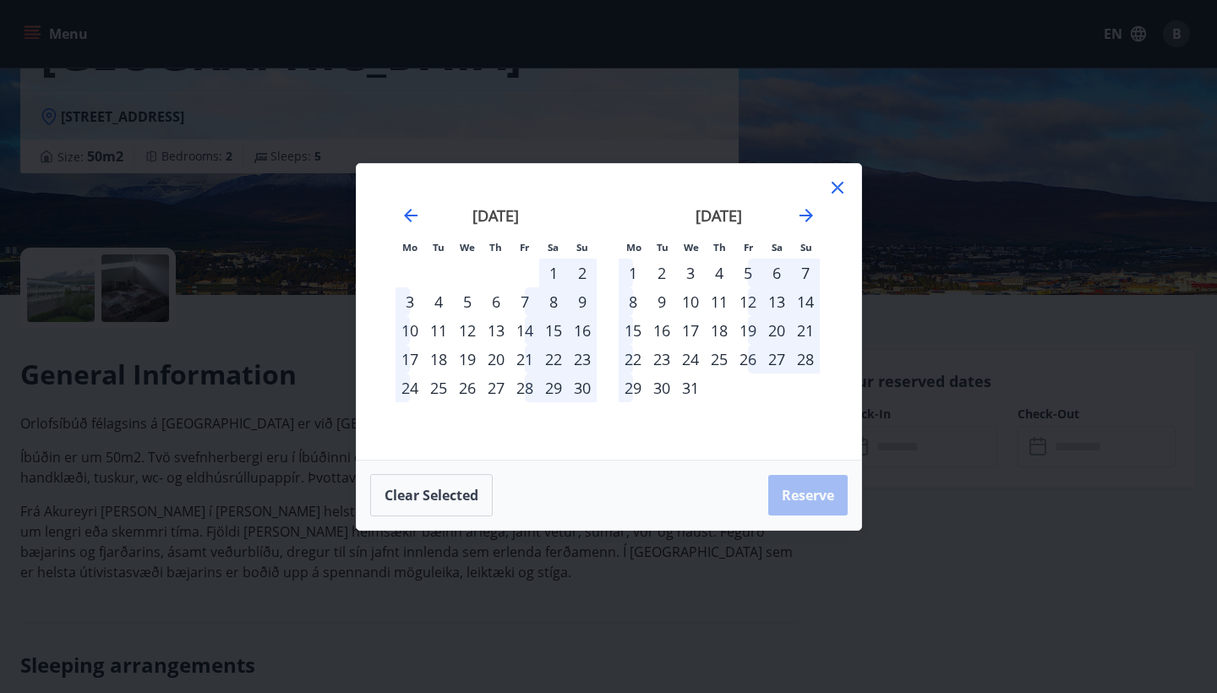
click at [683, 361] on div "24" at bounding box center [690, 359] width 29 height 29
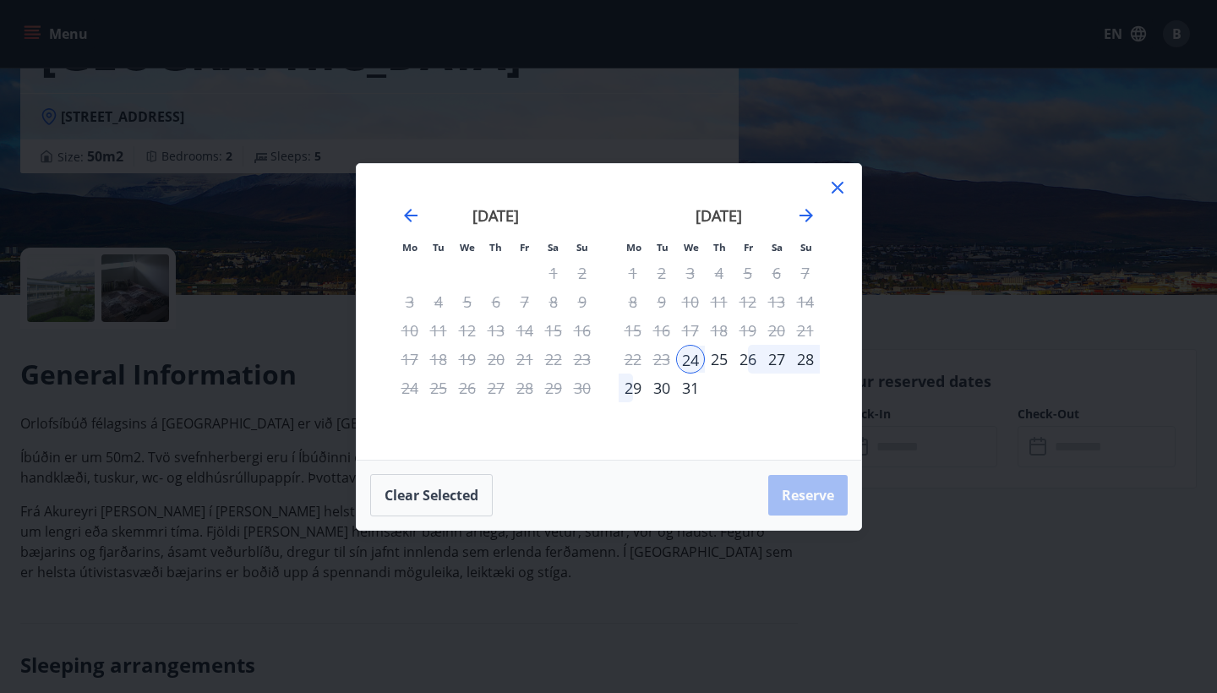
click at [799, 363] on div "28" at bounding box center [805, 359] width 29 height 29
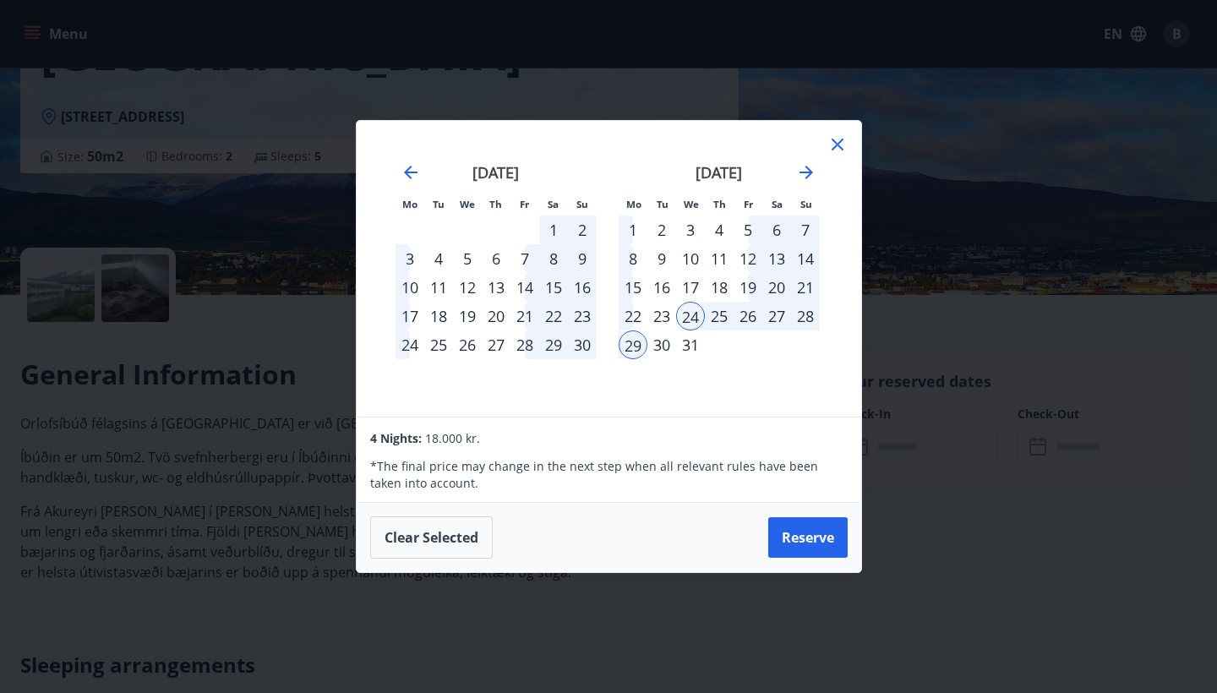
click at [806, 326] on div "28" at bounding box center [805, 316] width 29 height 29
click at [695, 316] on div "24" at bounding box center [690, 316] width 29 height 29
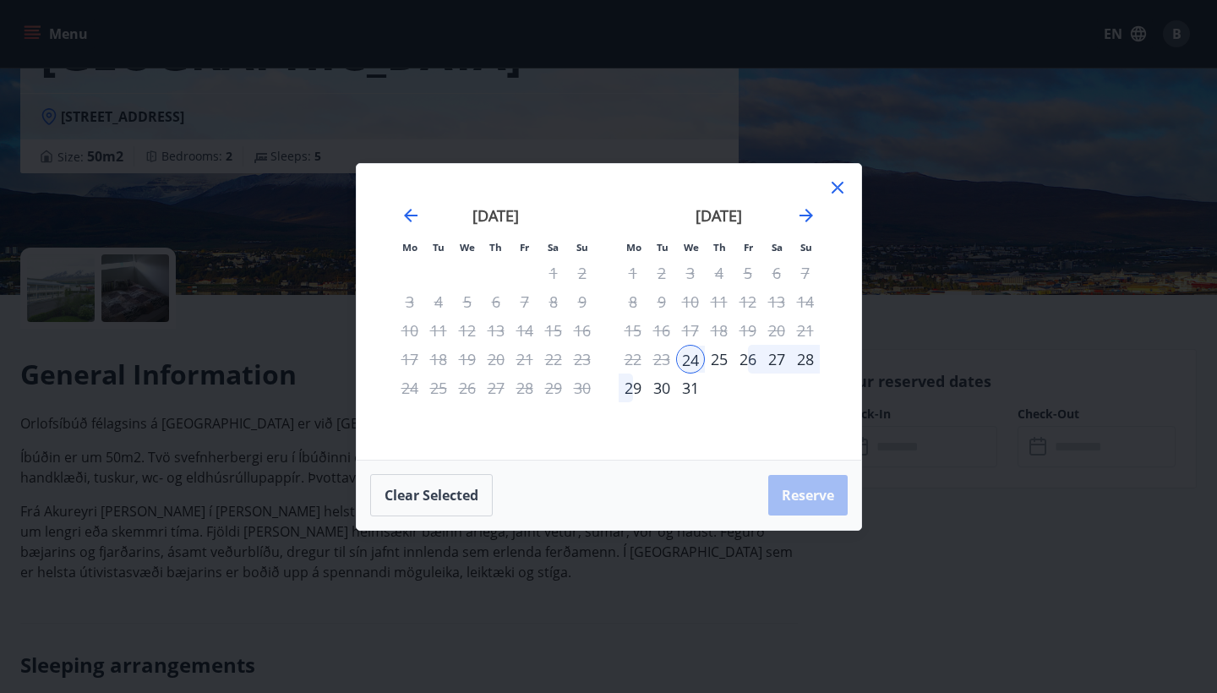
click at [805, 362] on div "28" at bounding box center [805, 359] width 29 height 29
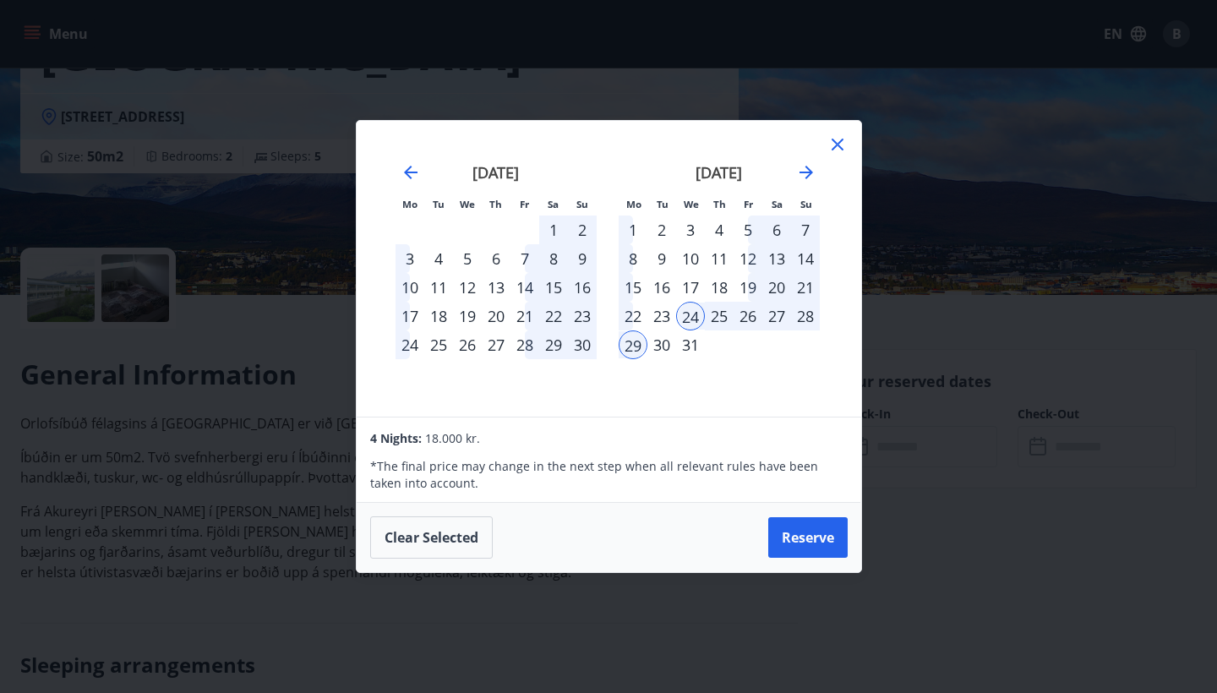
click at [727, 317] on div "25" at bounding box center [719, 316] width 29 height 29
click at [751, 316] on div "26" at bounding box center [748, 316] width 29 height 29
click at [789, 314] on div "27" at bounding box center [776, 316] width 29 height 29
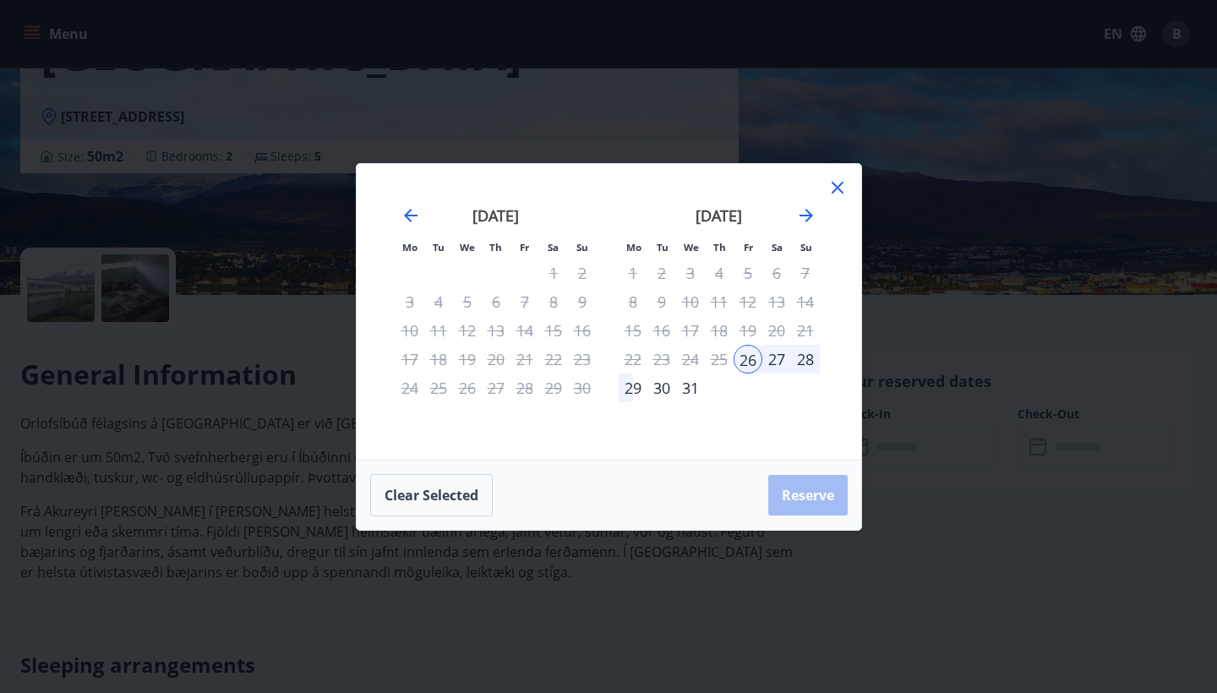
click at [790, 360] on div "27" at bounding box center [776, 359] width 29 height 29
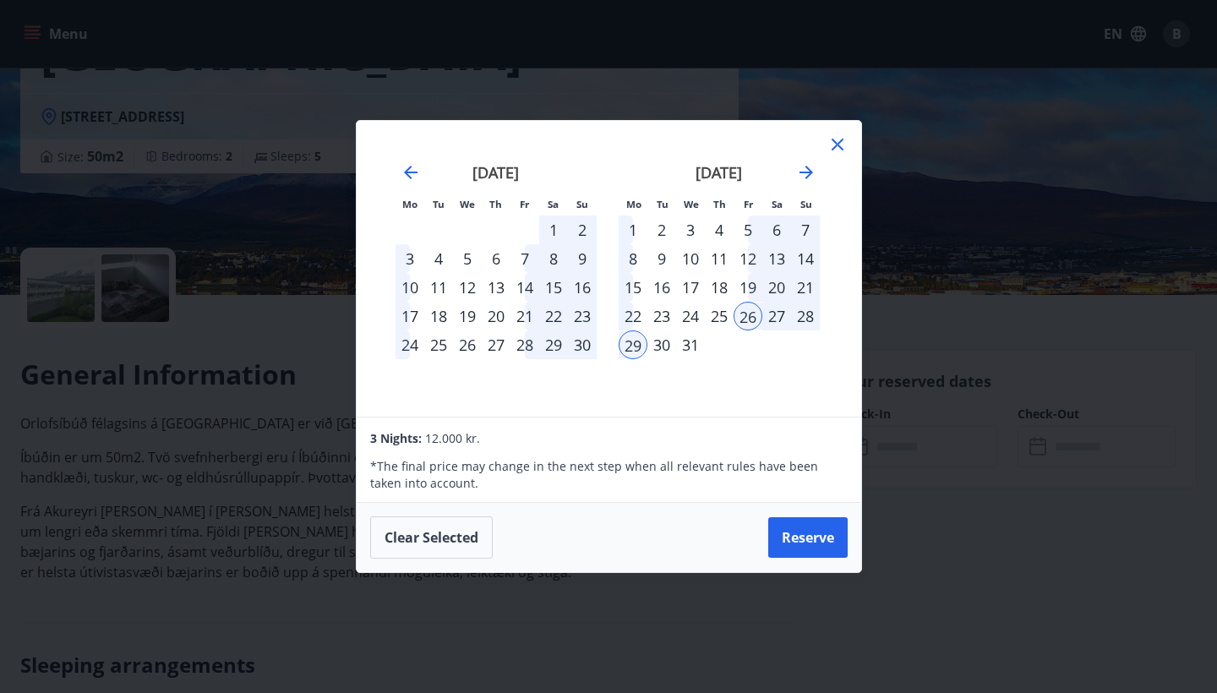
click at [833, 147] on icon at bounding box center [838, 144] width 20 height 20
